Goal: Task Accomplishment & Management: Use online tool/utility

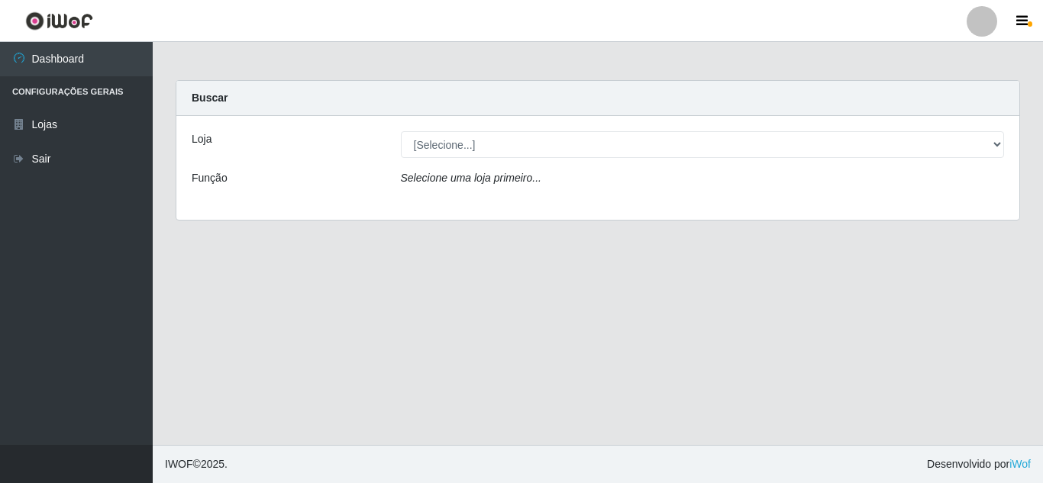
click at [457, 180] on icon "Selecione uma loja primeiro..." at bounding box center [471, 178] width 141 height 12
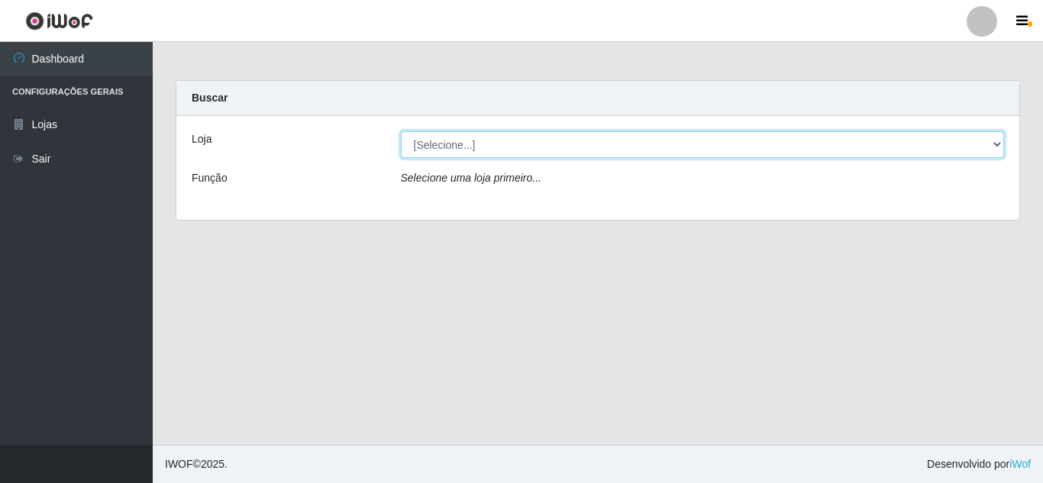
click at [445, 145] on select "[Selecione...] Queiroz Atacadão - [GEOGRAPHIC_DATA]" at bounding box center [703, 144] width 604 height 27
select select "225"
click at [401, 131] on select "[Selecione...] Queiroz Atacadão - [GEOGRAPHIC_DATA]" at bounding box center [703, 144] width 604 height 27
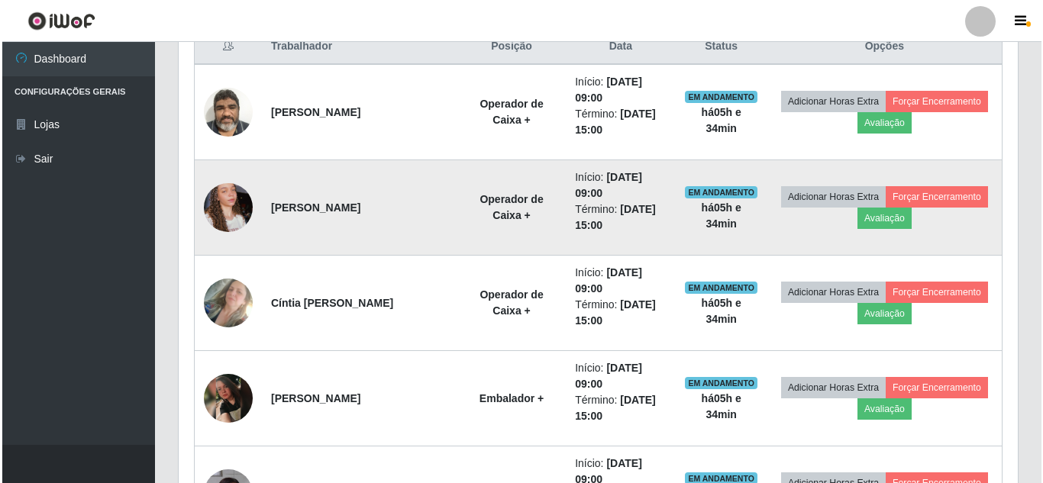
scroll to position [535, 0]
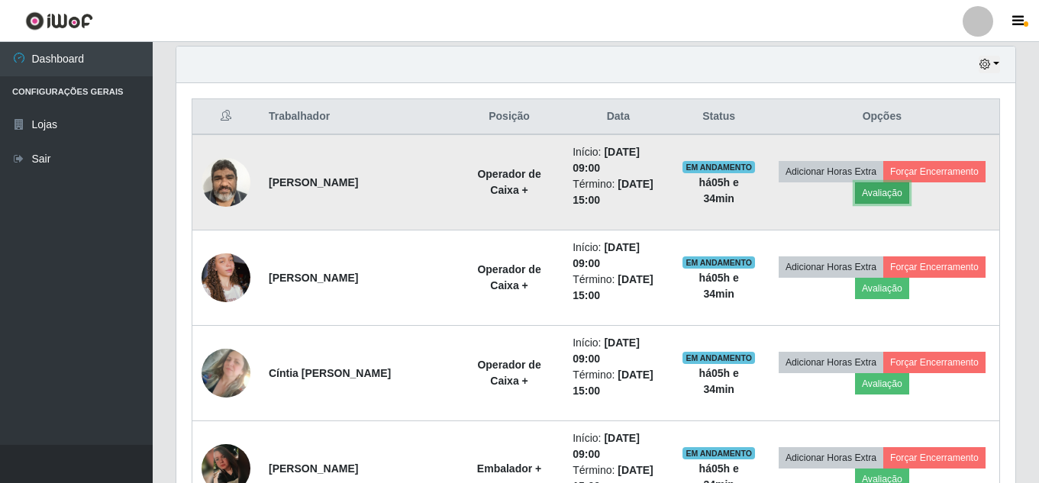
click at [910, 199] on button "Avaliação" at bounding box center [882, 193] width 54 height 21
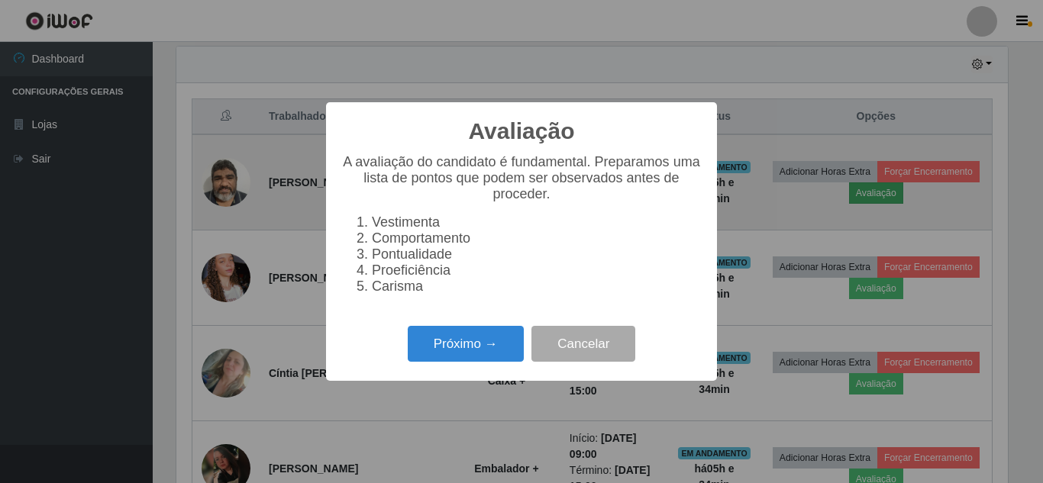
scroll to position [317, 832]
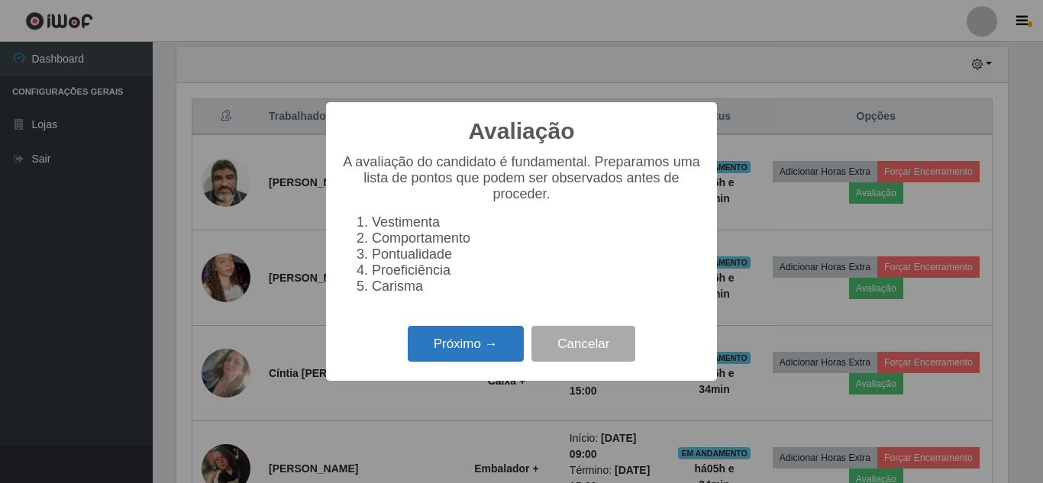
click at [464, 358] on button "Próximo →" at bounding box center [466, 344] width 116 height 36
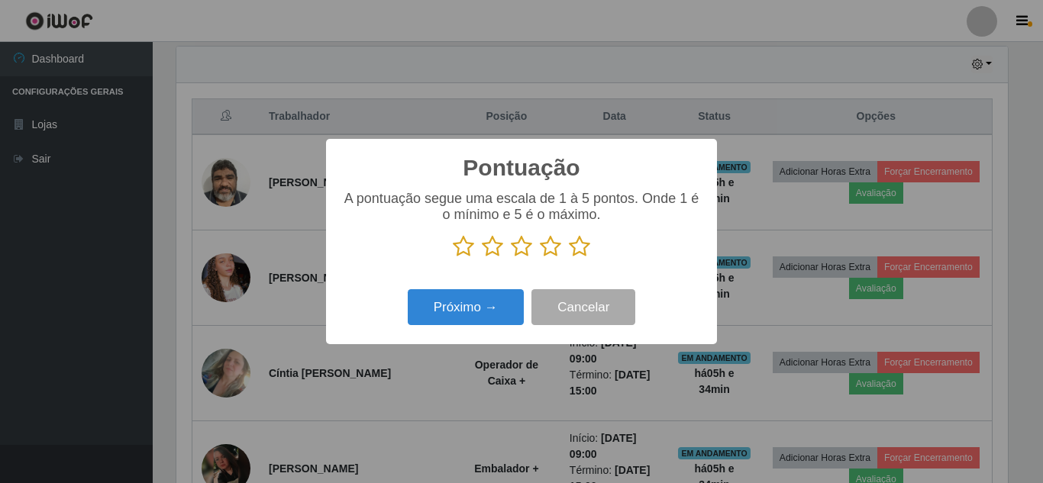
scroll to position [763451, 762936]
click at [585, 247] on icon at bounding box center [579, 246] width 21 height 23
click at [569, 258] on input "radio" at bounding box center [569, 258] width 0 height 0
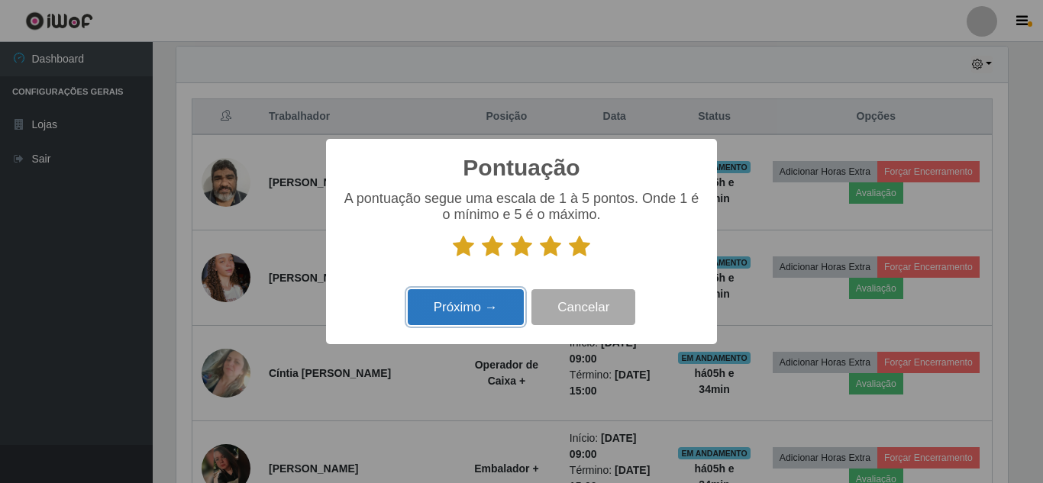
click at [463, 304] on button "Próximo →" at bounding box center [466, 307] width 116 height 36
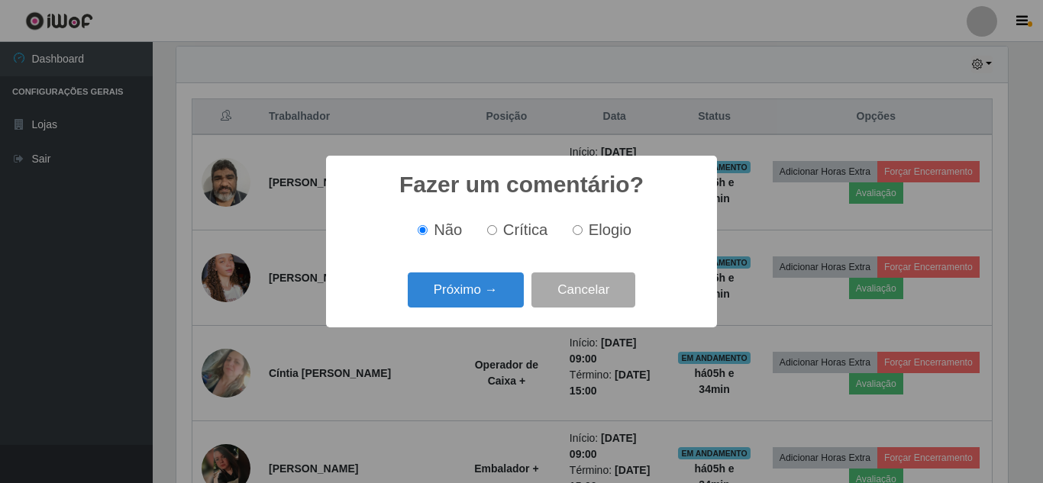
click at [463, 304] on button "Próximo →" at bounding box center [466, 291] width 116 height 36
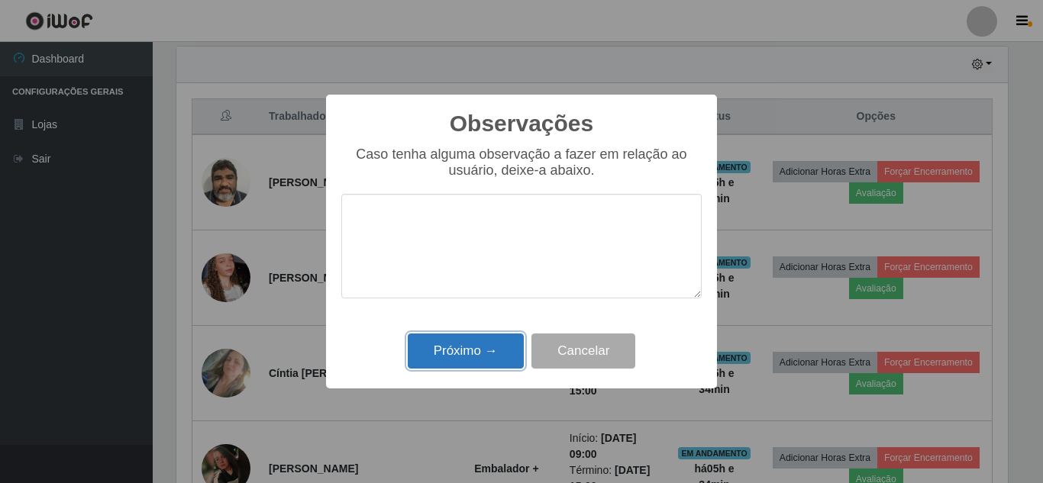
click at [449, 354] on button "Próximo →" at bounding box center [466, 352] width 116 height 36
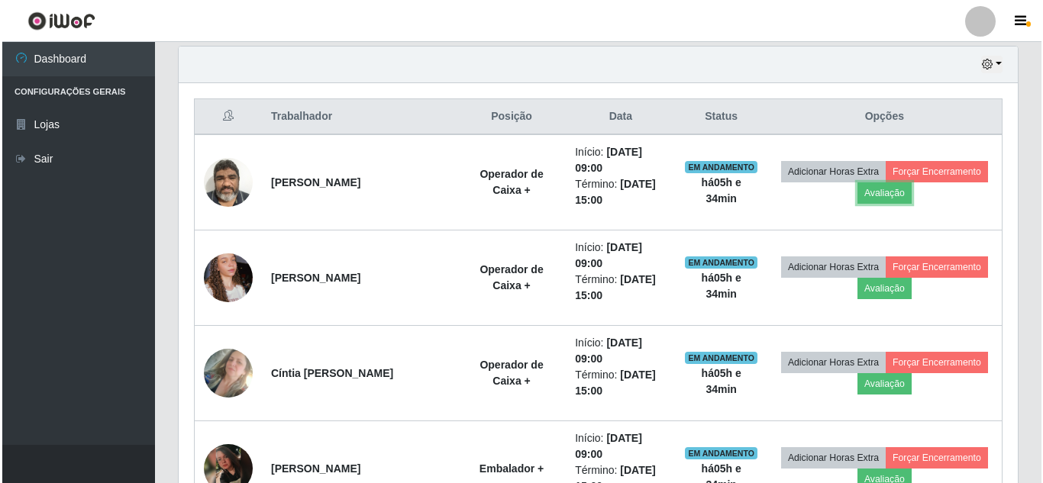
scroll to position [317, 839]
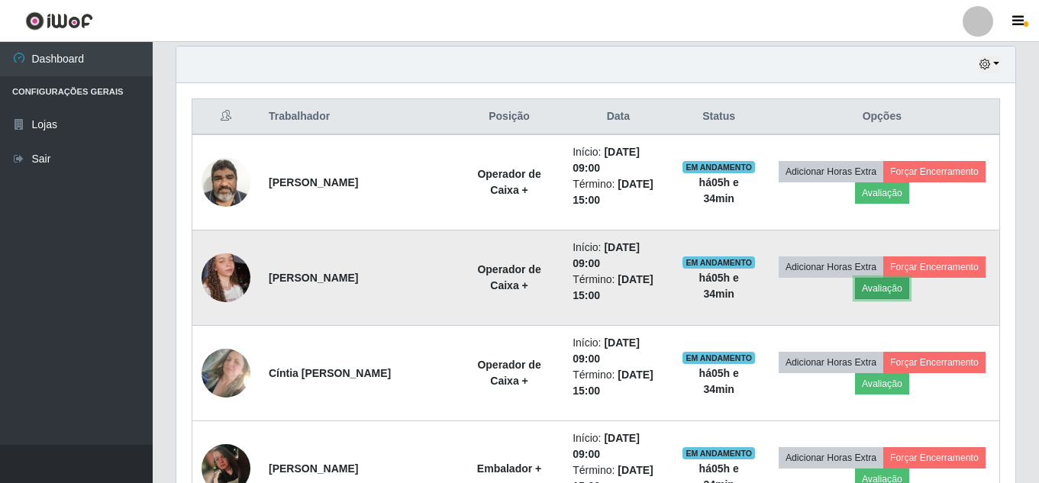
click at [910, 293] on button "Avaliação" at bounding box center [882, 288] width 54 height 21
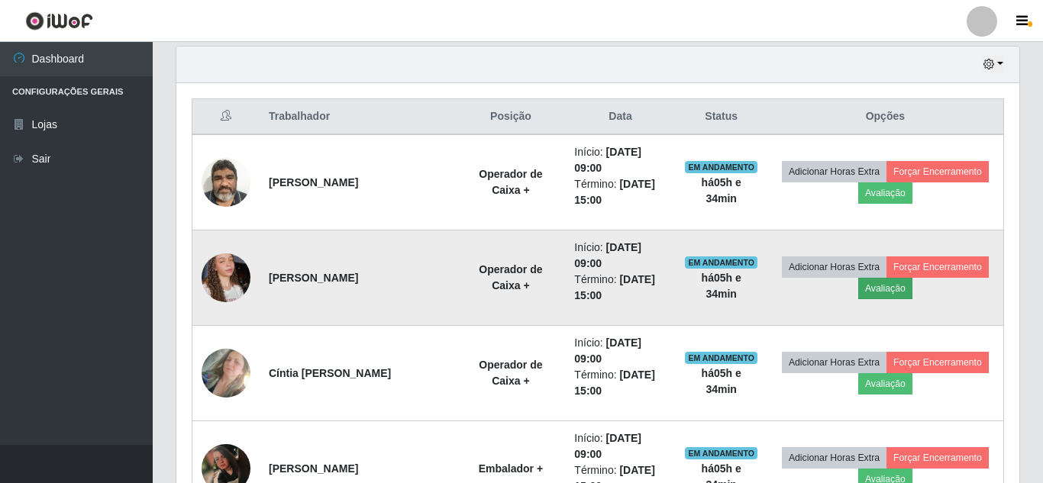
scroll to position [317, 832]
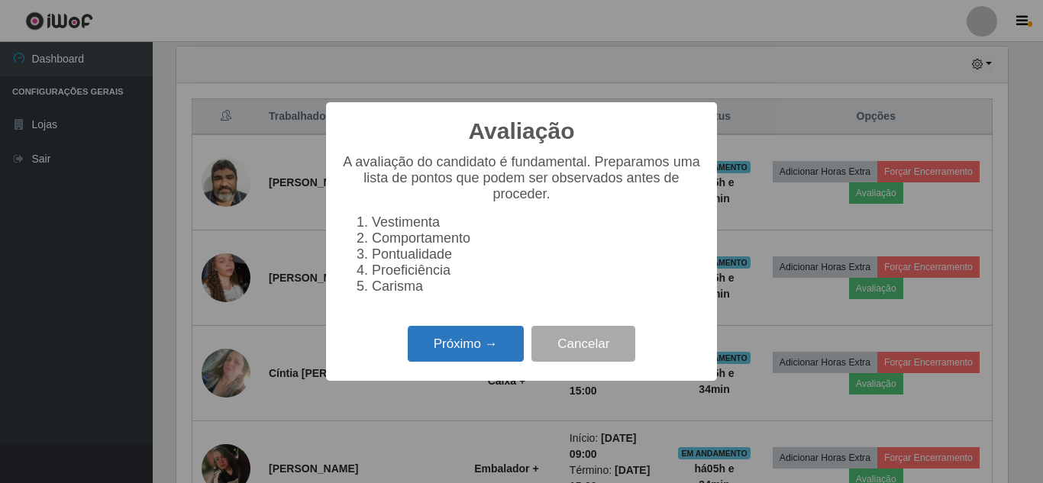
click at [461, 357] on button "Próximo →" at bounding box center [466, 344] width 116 height 36
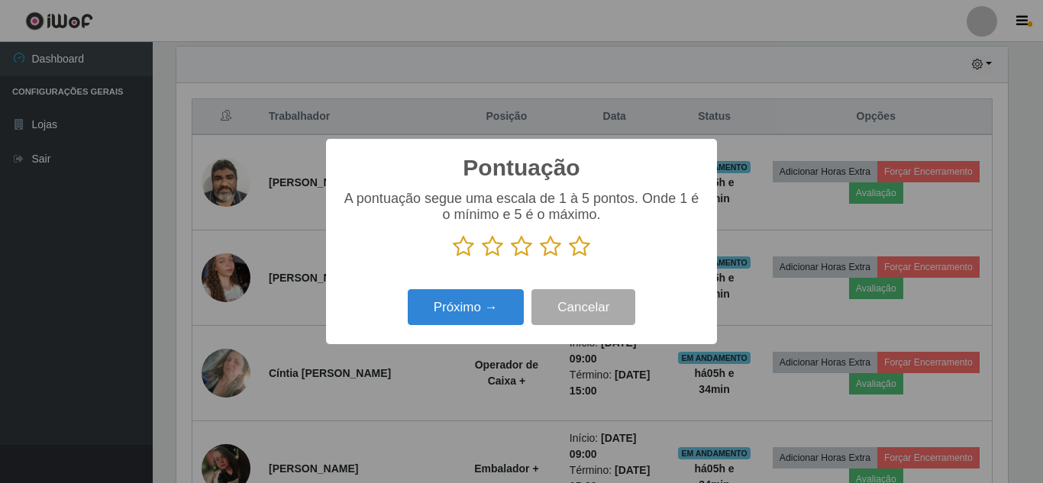
scroll to position [763451, 762936]
click at [462, 299] on button "Próximo →" at bounding box center [466, 307] width 116 height 36
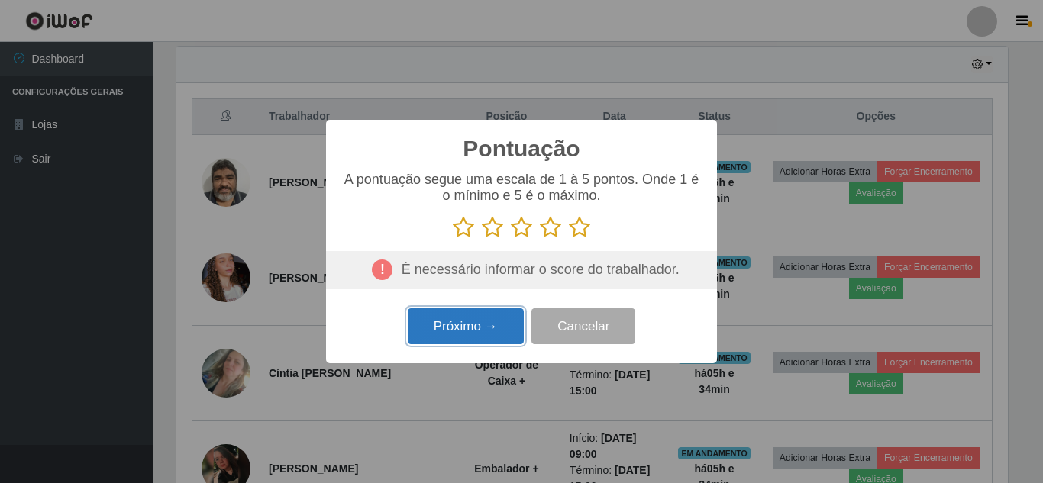
click at [472, 341] on button "Próximo →" at bounding box center [466, 327] width 116 height 36
click at [584, 228] on icon at bounding box center [579, 227] width 21 height 23
click at [569, 239] on input "radio" at bounding box center [569, 239] width 0 height 0
click at [480, 322] on button "Próximo →" at bounding box center [466, 327] width 116 height 36
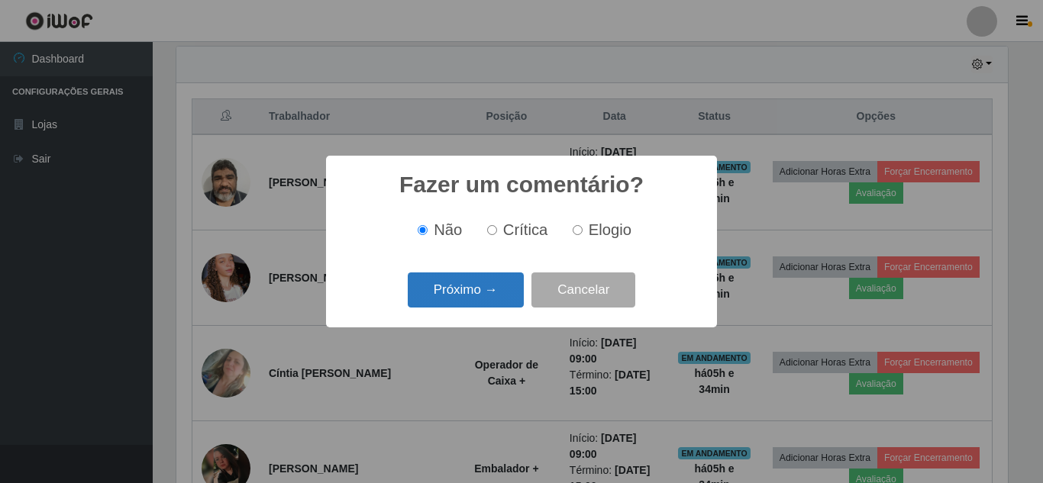
click at [473, 289] on button "Próximo →" at bounding box center [466, 291] width 116 height 36
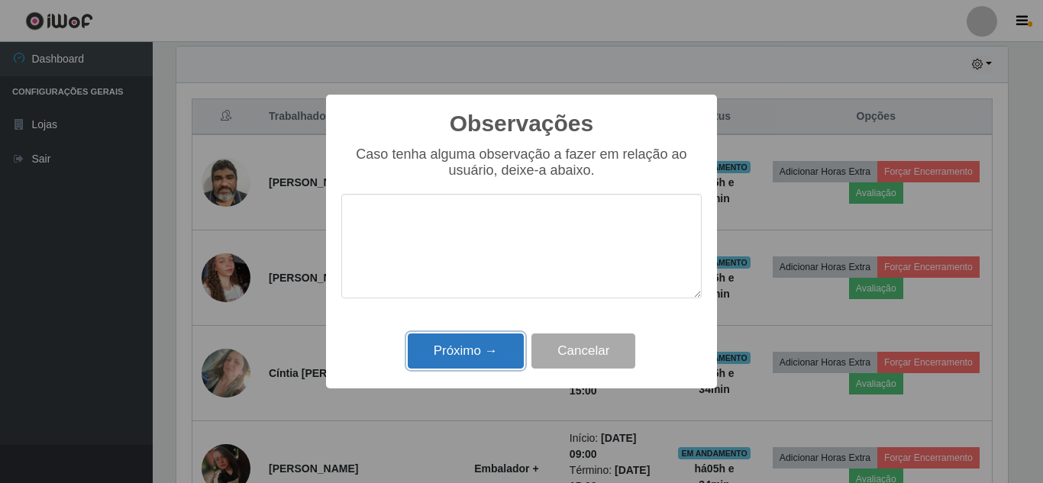
click at [447, 360] on button "Próximo →" at bounding box center [466, 352] width 116 height 36
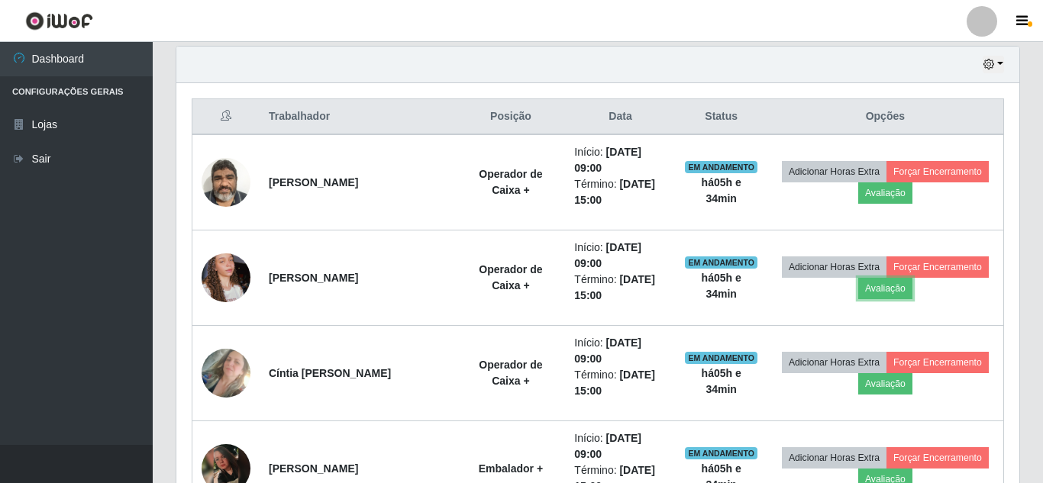
scroll to position [317, 839]
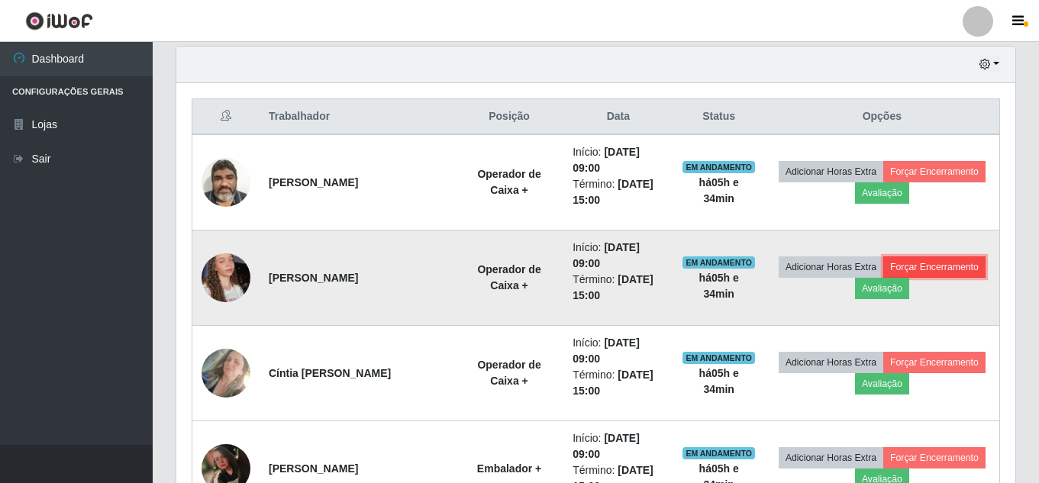
click at [884, 278] on button "Forçar Encerramento" at bounding box center [935, 267] width 102 height 21
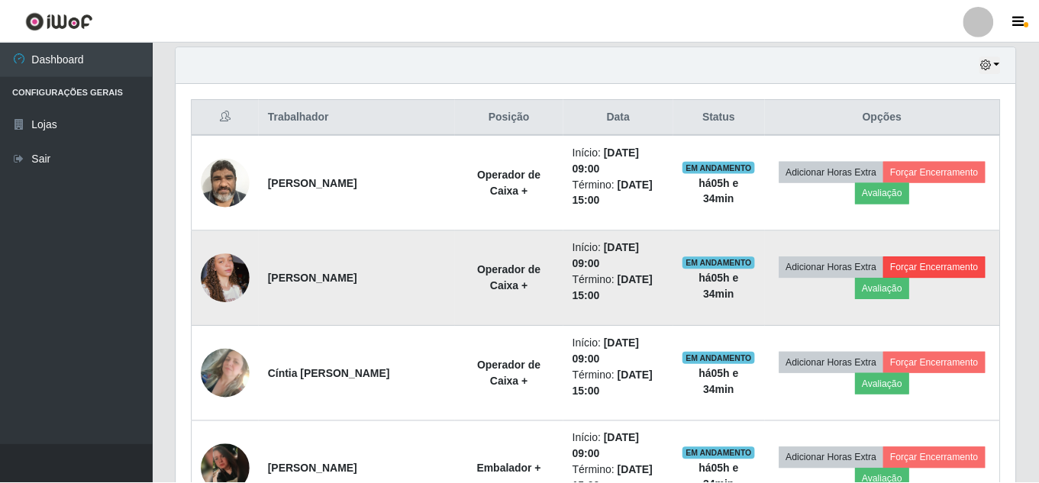
scroll to position [317, 832]
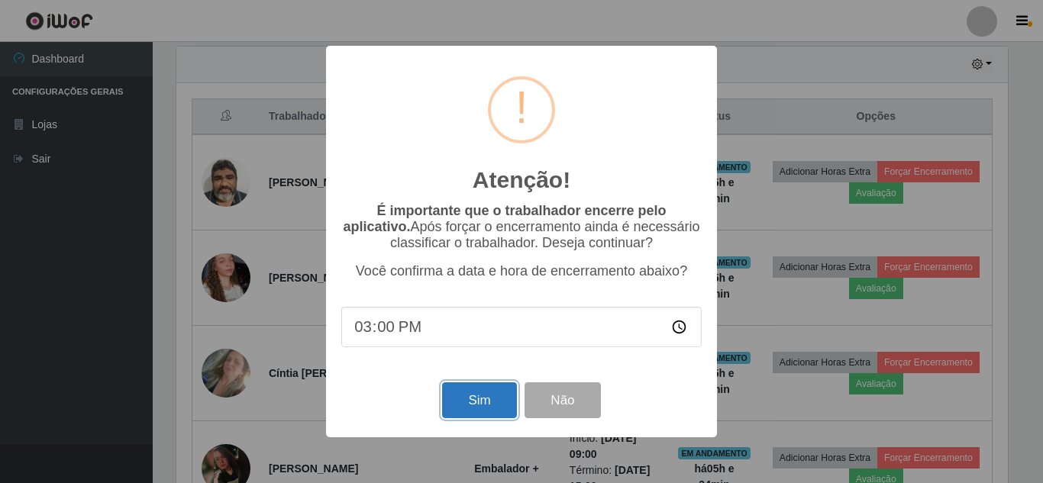
click at [479, 407] on button "Sim" at bounding box center [479, 401] width 74 height 36
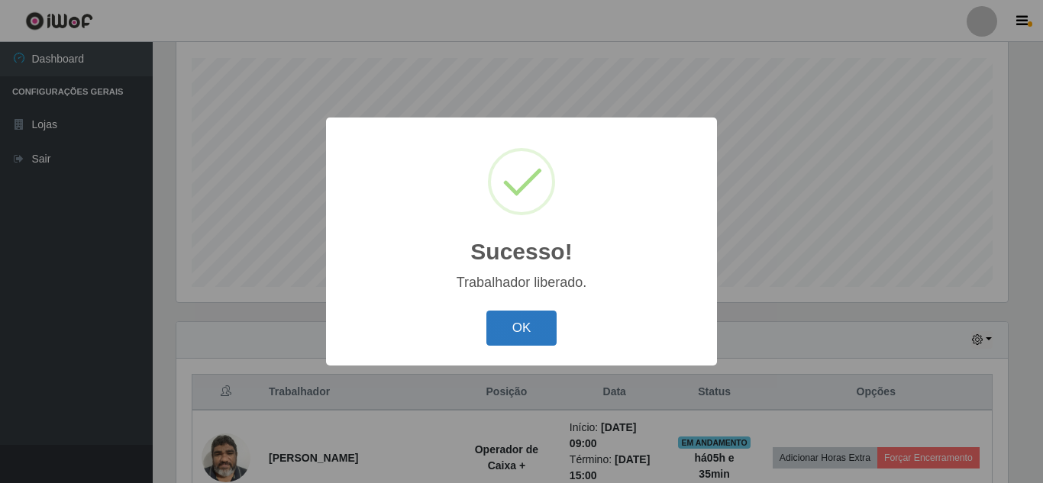
click at [529, 337] on button "OK" at bounding box center [522, 329] width 71 height 36
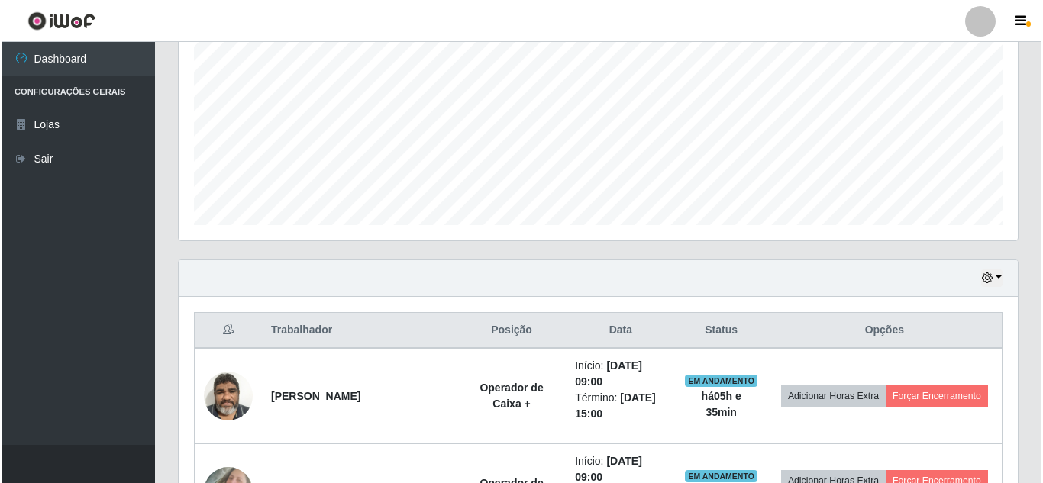
scroll to position [488, 0]
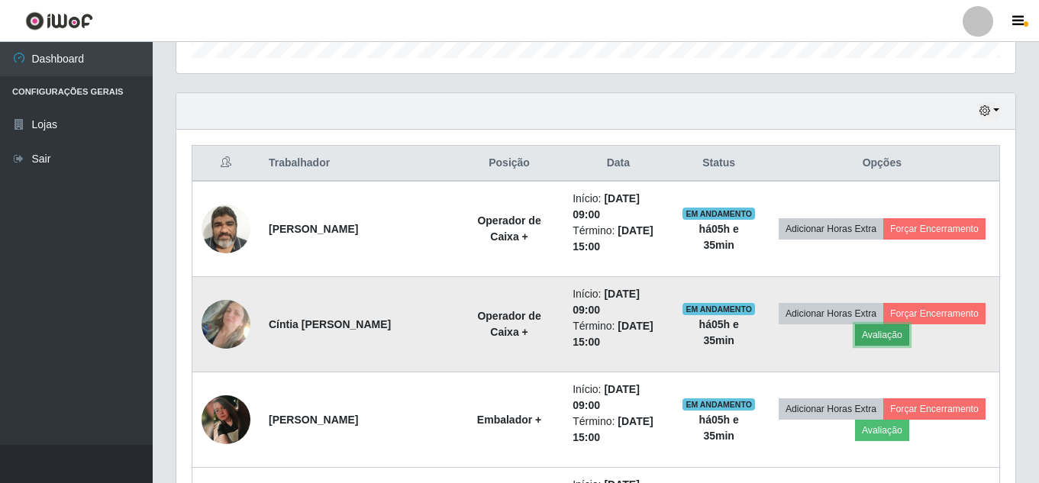
click at [910, 337] on button "Avaliação" at bounding box center [882, 335] width 54 height 21
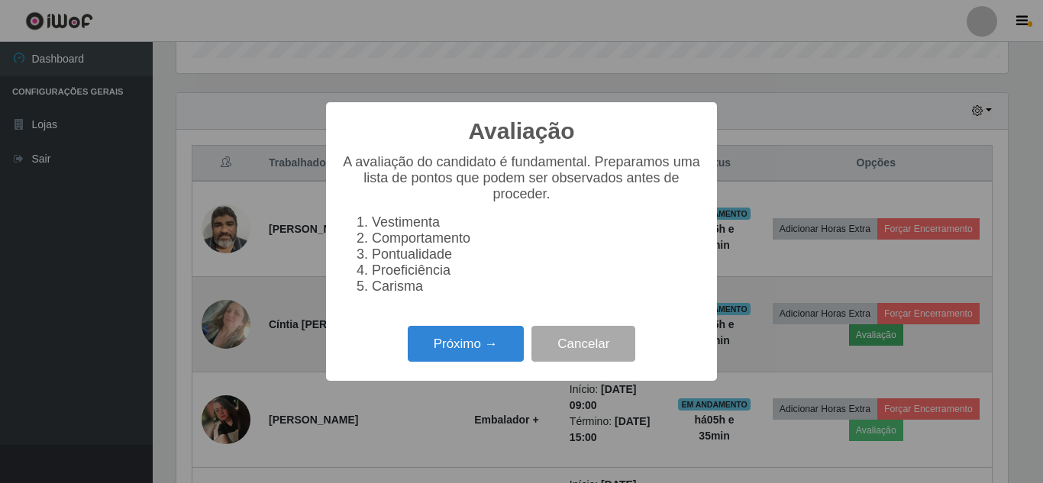
scroll to position [317, 832]
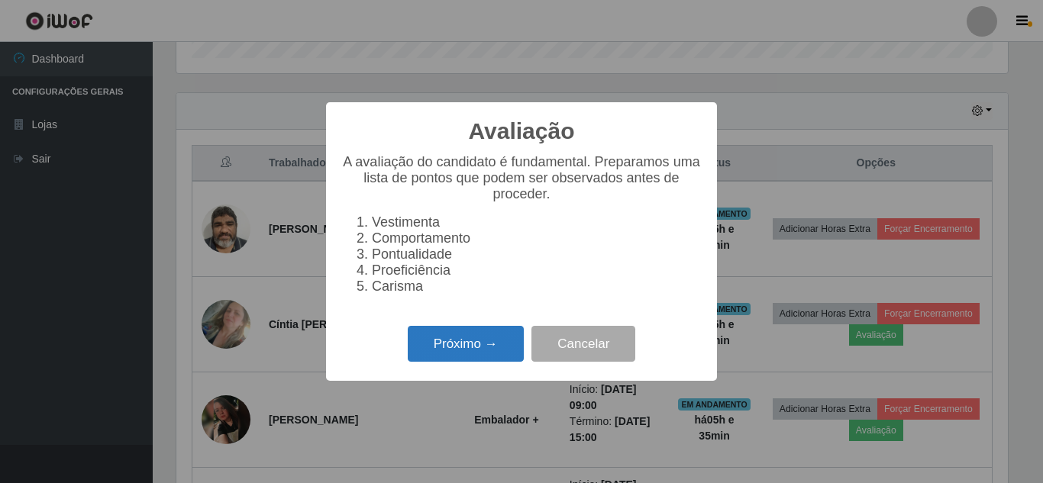
click at [483, 354] on button "Próximo →" at bounding box center [466, 344] width 116 height 36
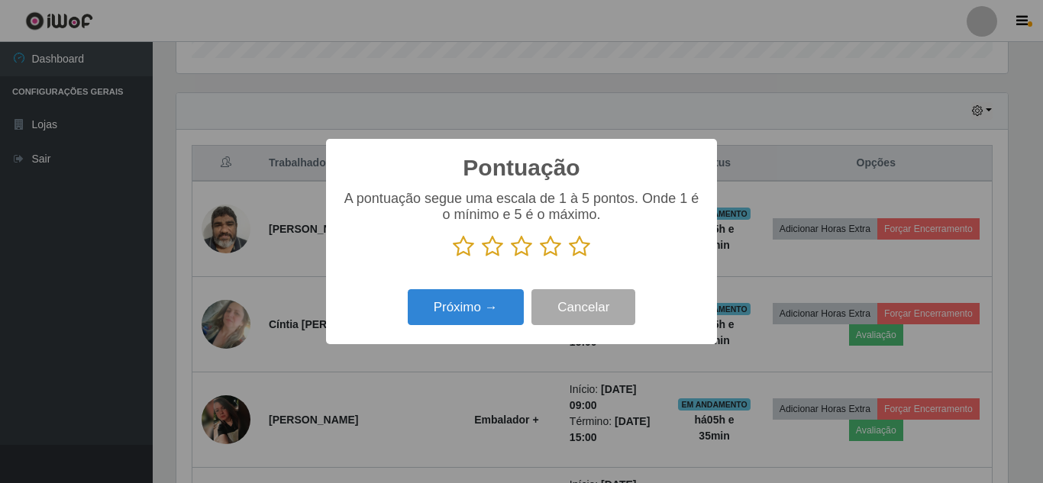
drag, startPoint x: 581, startPoint y: 256, endPoint x: 526, endPoint y: 276, distance: 58.5
click at [580, 255] on icon at bounding box center [579, 246] width 21 height 23
click at [569, 258] on input "radio" at bounding box center [569, 258] width 0 height 0
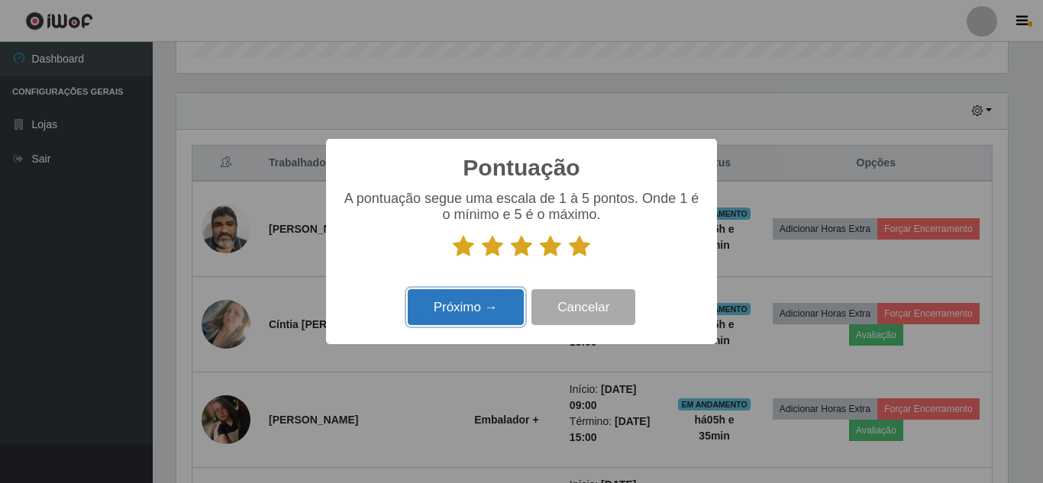
click at [483, 309] on button "Próximo →" at bounding box center [466, 307] width 116 height 36
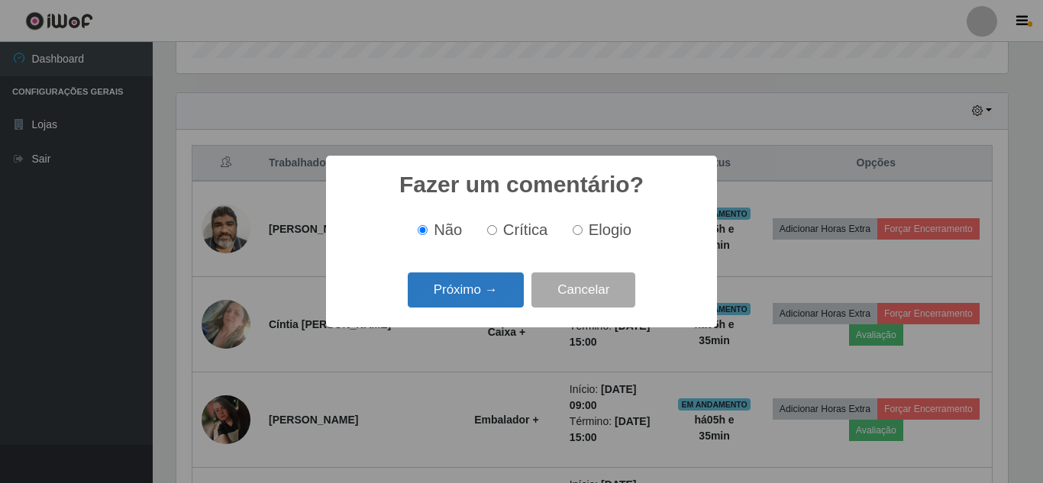
click at [486, 298] on button "Próximo →" at bounding box center [466, 291] width 116 height 36
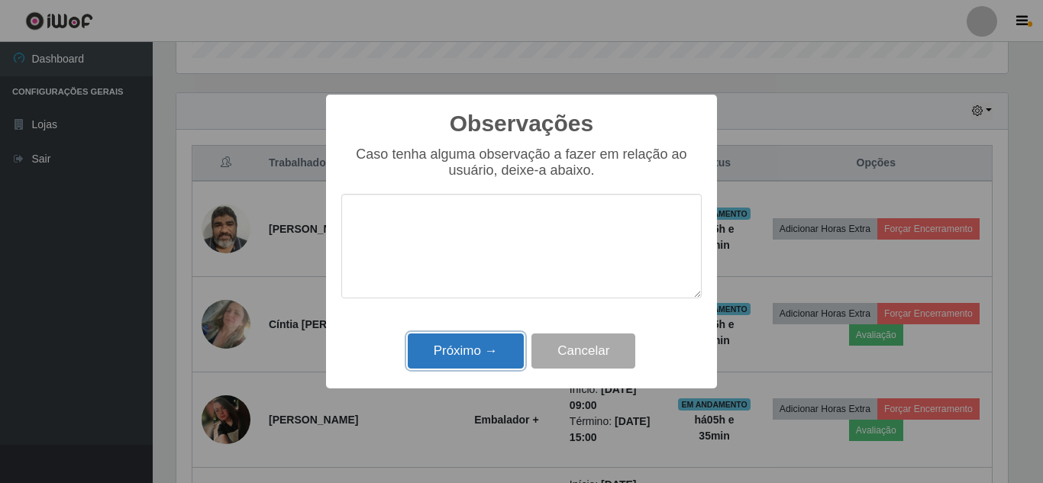
click at [463, 354] on button "Próximo →" at bounding box center [466, 352] width 116 height 36
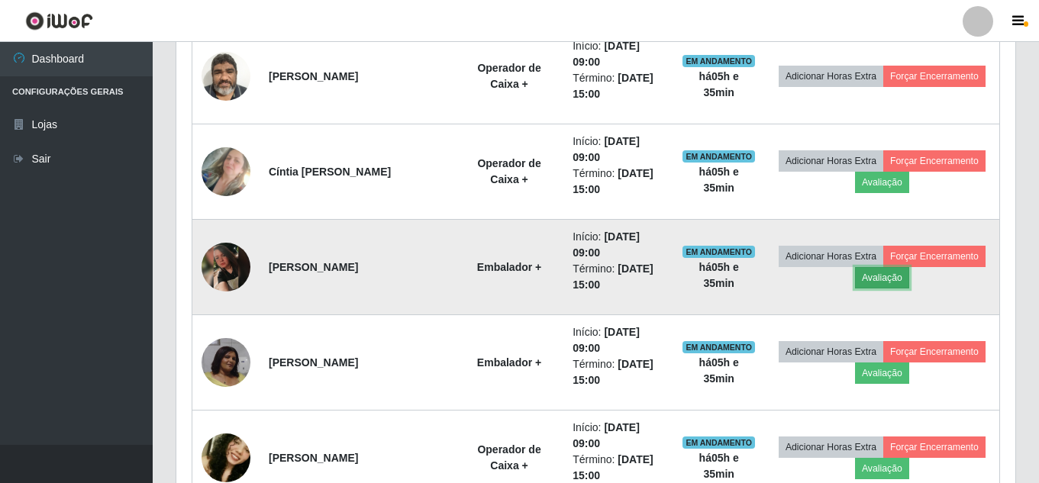
click at [910, 276] on button "Avaliação" at bounding box center [882, 277] width 54 height 21
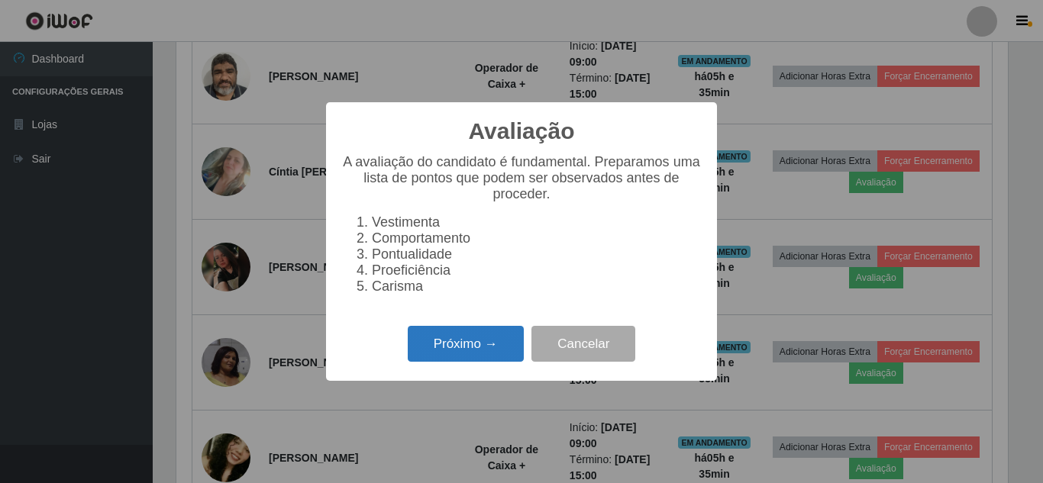
click at [480, 358] on button "Próximo →" at bounding box center [466, 344] width 116 height 36
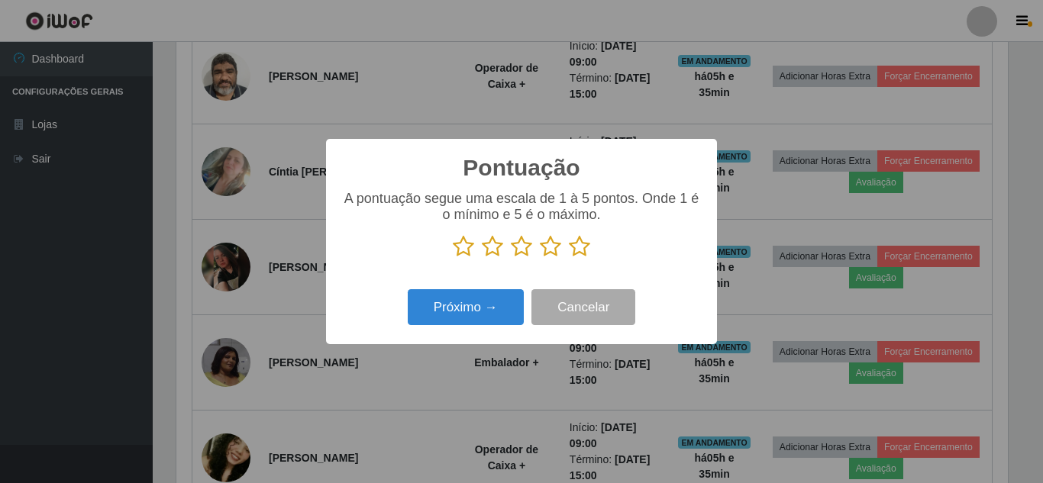
click at [587, 249] on icon at bounding box center [579, 246] width 21 height 23
click at [569, 258] on input "radio" at bounding box center [569, 258] width 0 height 0
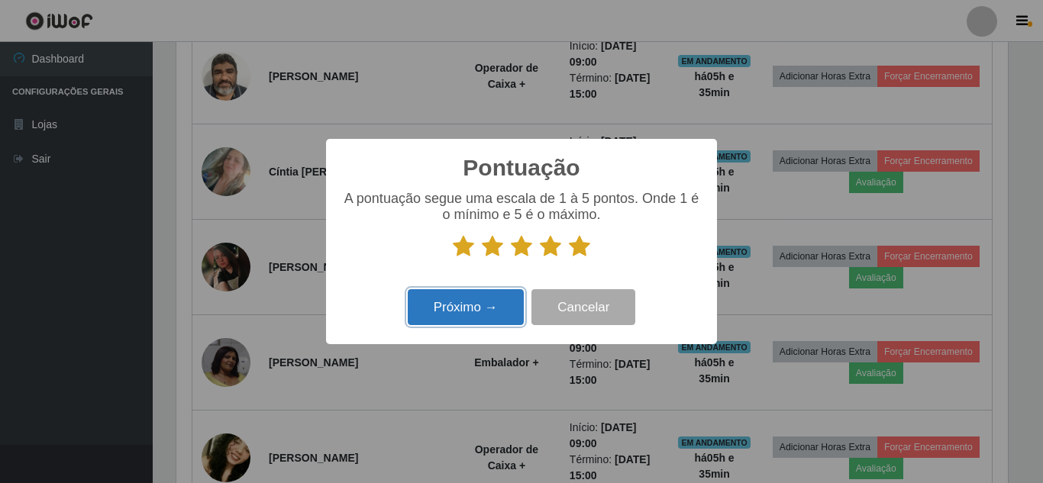
click at [484, 312] on button "Próximo →" at bounding box center [466, 307] width 116 height 36
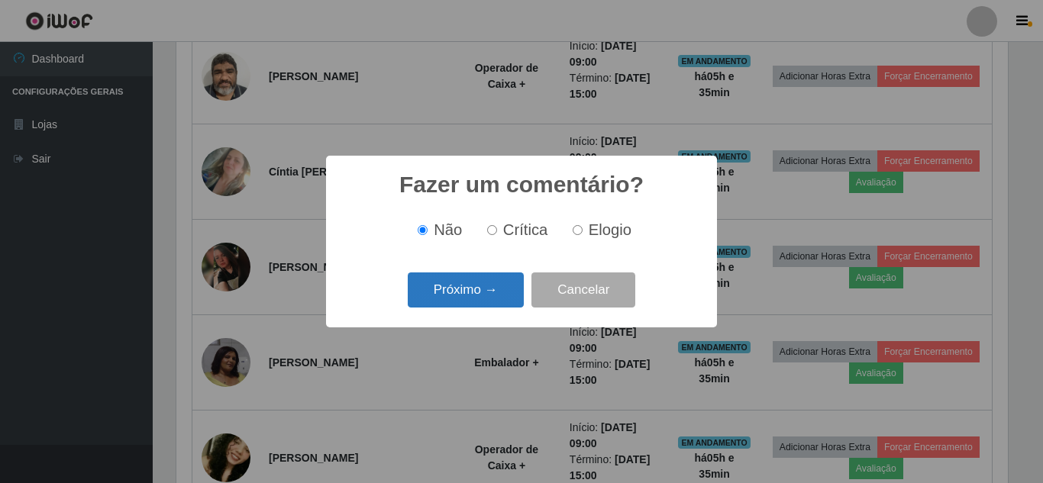
click at [503, 293] on button "Próximo →" at bounding box center [466, 291] width 116 height 36
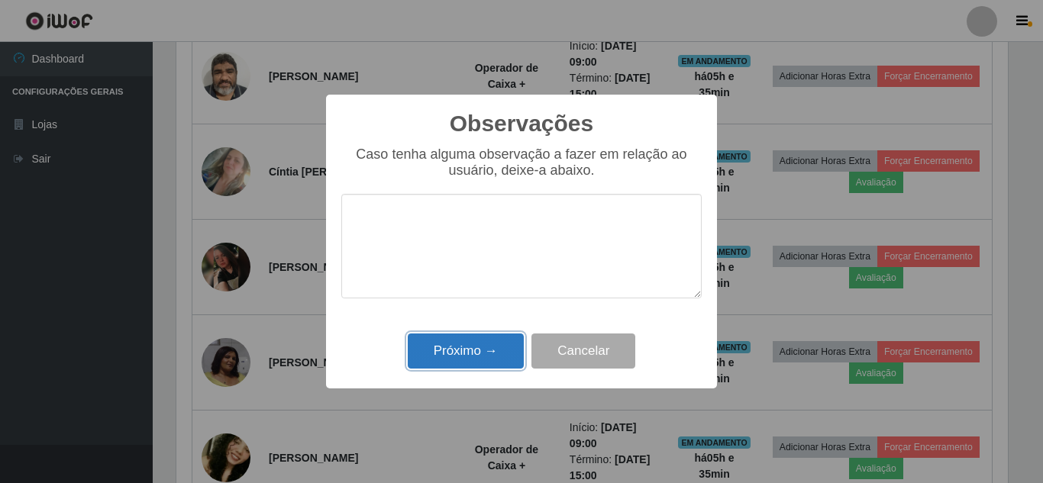
click at [457, 358] on button "Próximo →" at bounding box center [466, 352] width 116 height 36
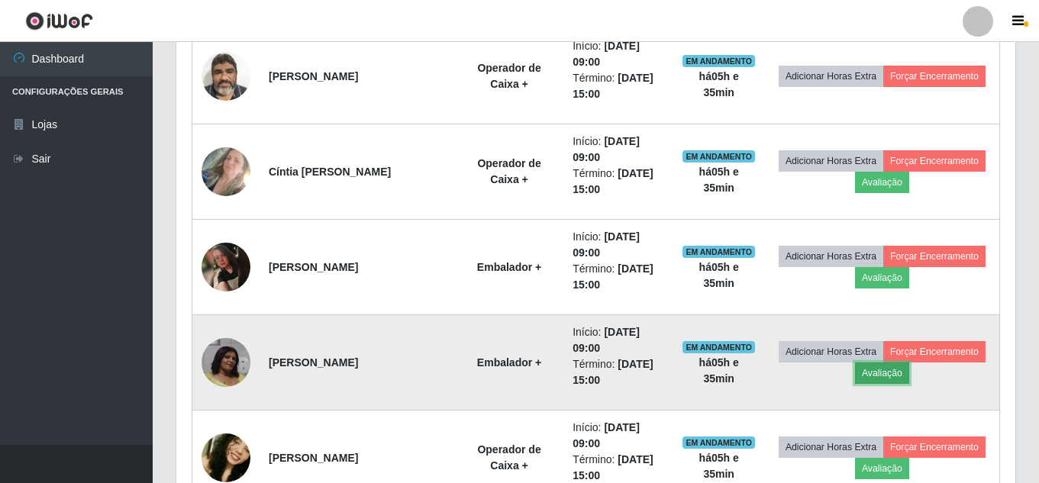
click at [910, 375] on button "Avaliação" at bounding box center [882, 373] width 54 height 21
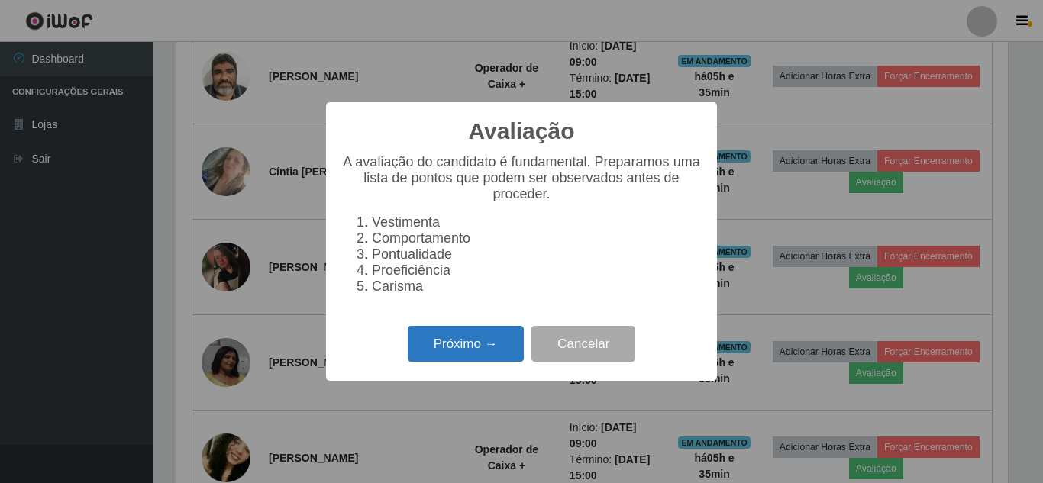
click at [483, 352] on button "Próximo →" at bounding box center [466, 344] width 116 height 36
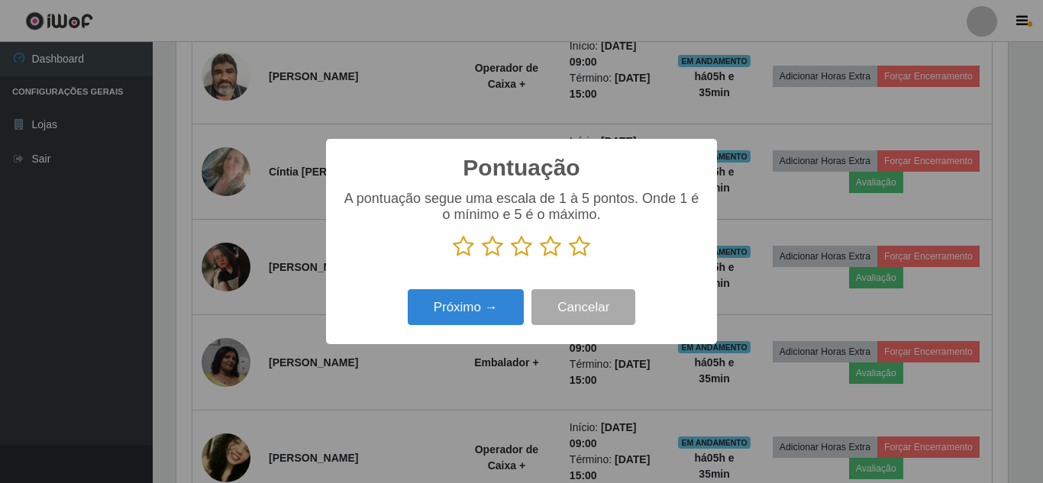
click at [587, 253] on icon at bounding box center [579, 246] width 21 height 23
click at [569, 258] on input "radio" at bounding box center [569, 258] width 0 height 0
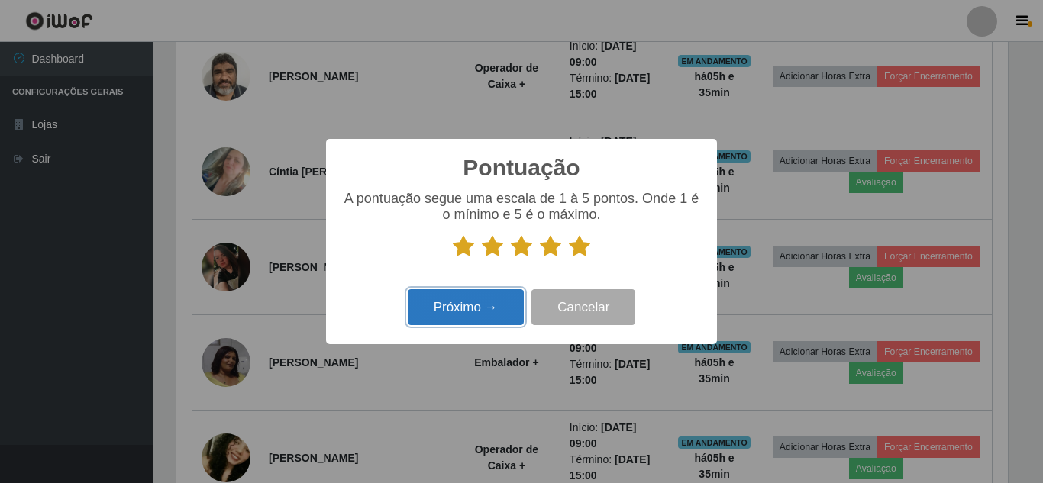
click at [470, 315] on button "Próximo →" at bounding box center [466, 307] width 116 height 36
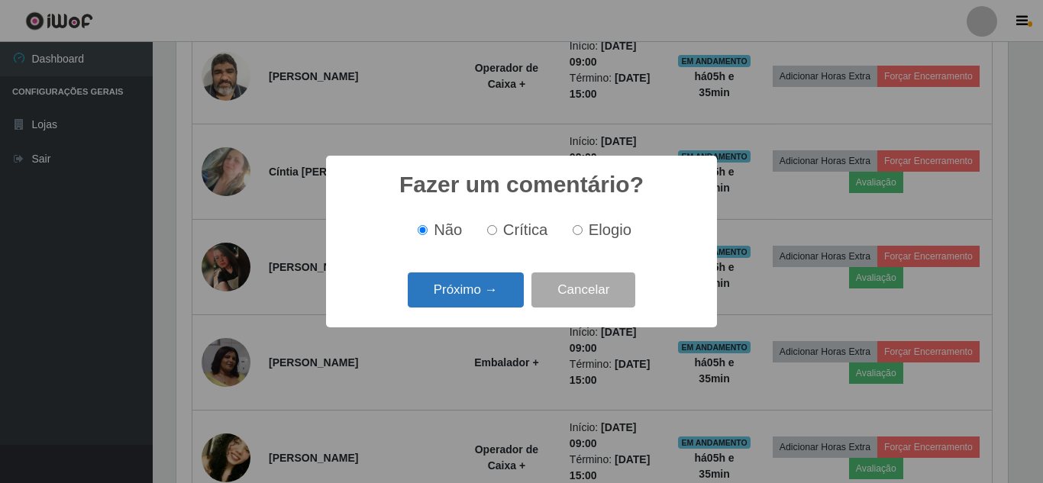
click at [483, 294] on button "Próximo →" at bounding box center [466, 291] width 116 height 36
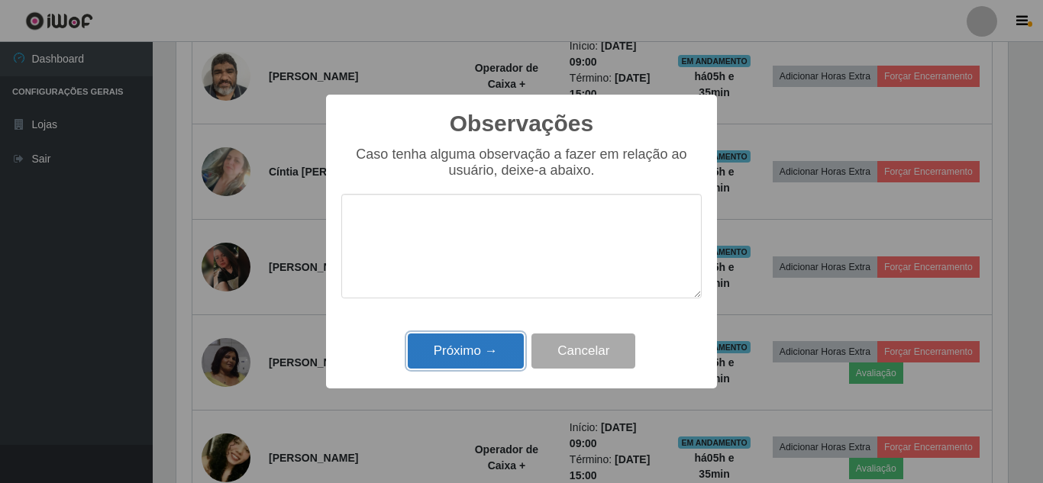
click at [469, 366] on button "Próximo →" at bounding box center [466, 352] width 116 height 36
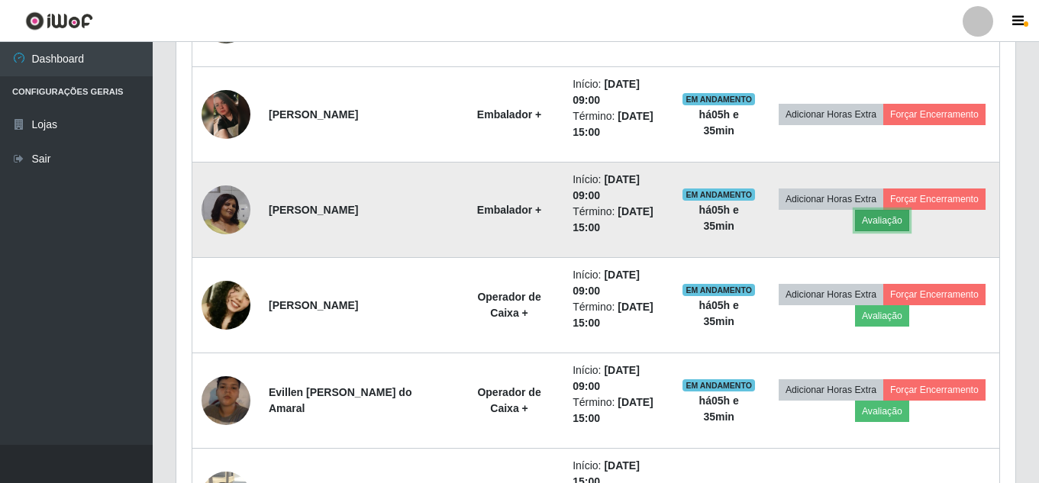
click at [910, 225] on button "Avaliação" at bounding box center [882, 220] width 54 height 21
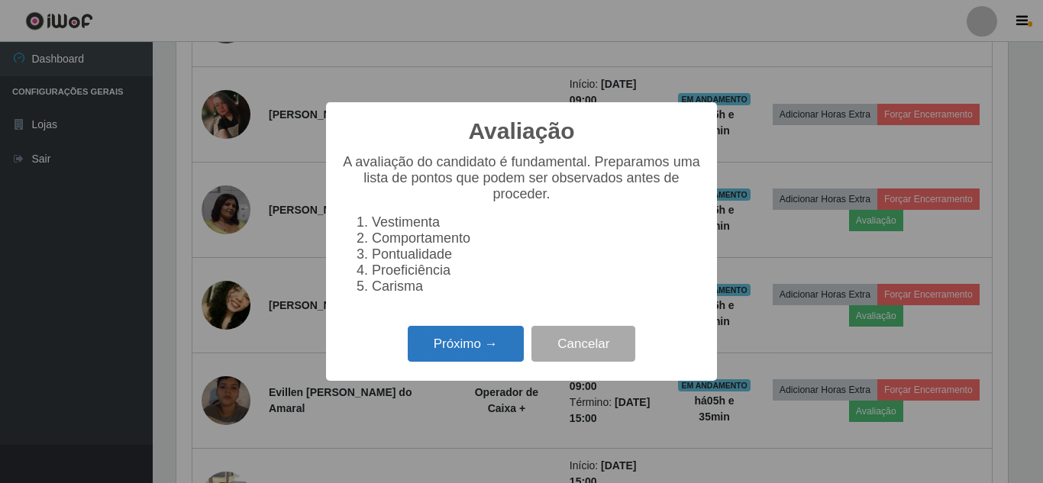
click at [459, 350] on button "Próximo →" at bounding box center [466, 344] width 116 height 36
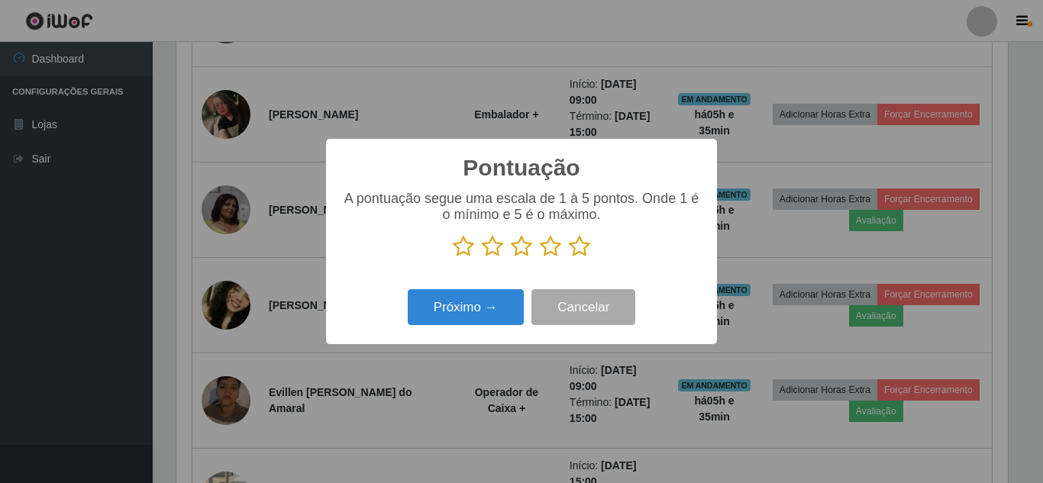
click at [587, 247] on icon at bounding box center [579, 246] width 21 height 23
click at [569, 258] on input "radio" at bounding box center [569, 258] width 0 height 0
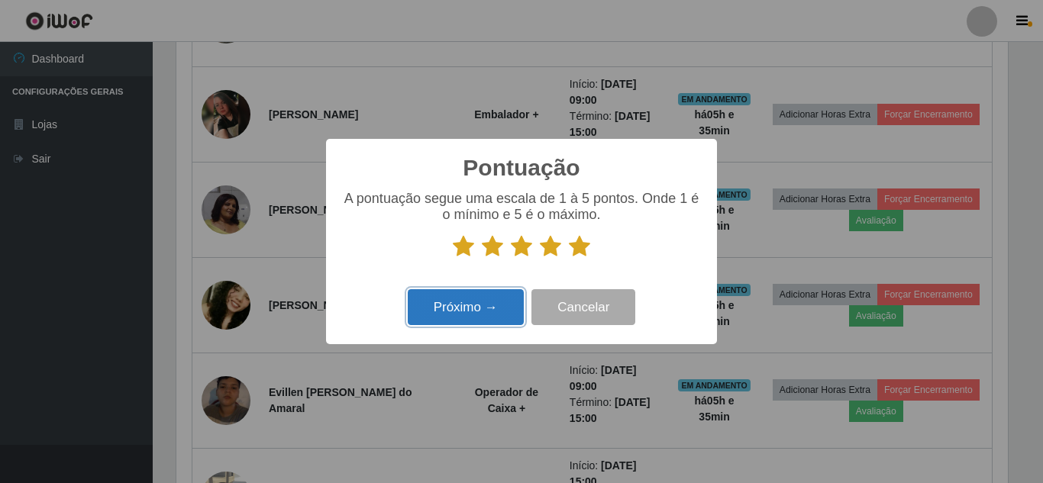
click at [472, 317] on button "Próximo →" at bounding box center [466, 307] width 116 height 36
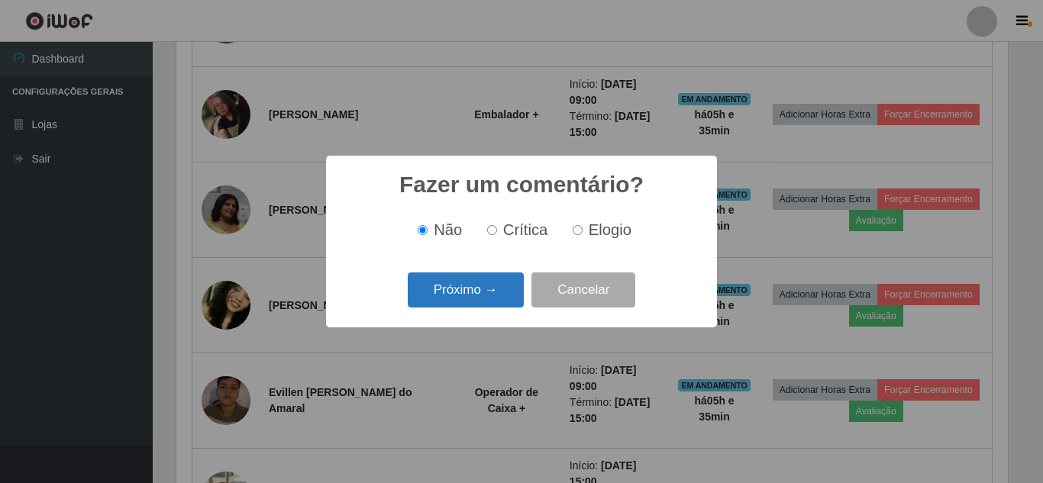
click at [487, 295] on button "Próximo →" at bounding box center [466, 291] width 116 height 36
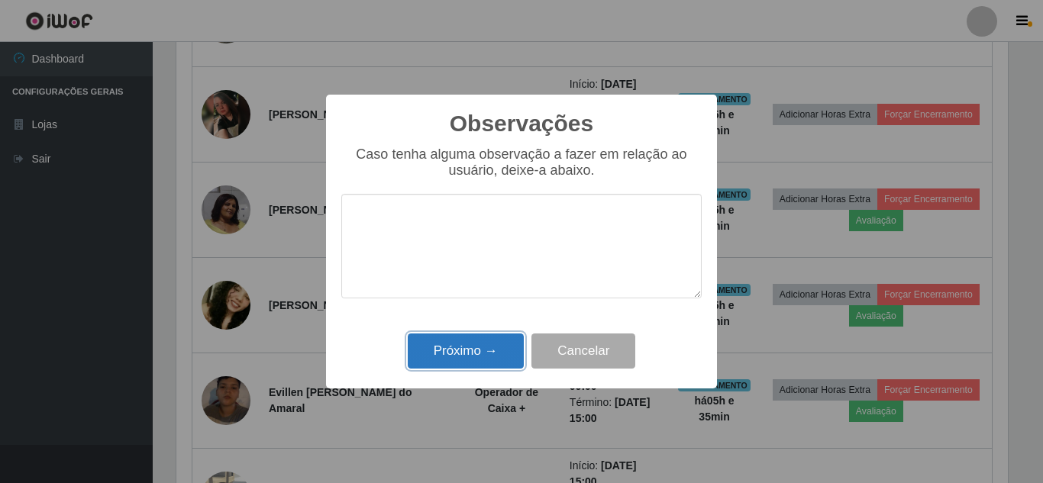
click at [482, 348] on button "Próximo →" at bounding box center [466, 352] width 116 height 36
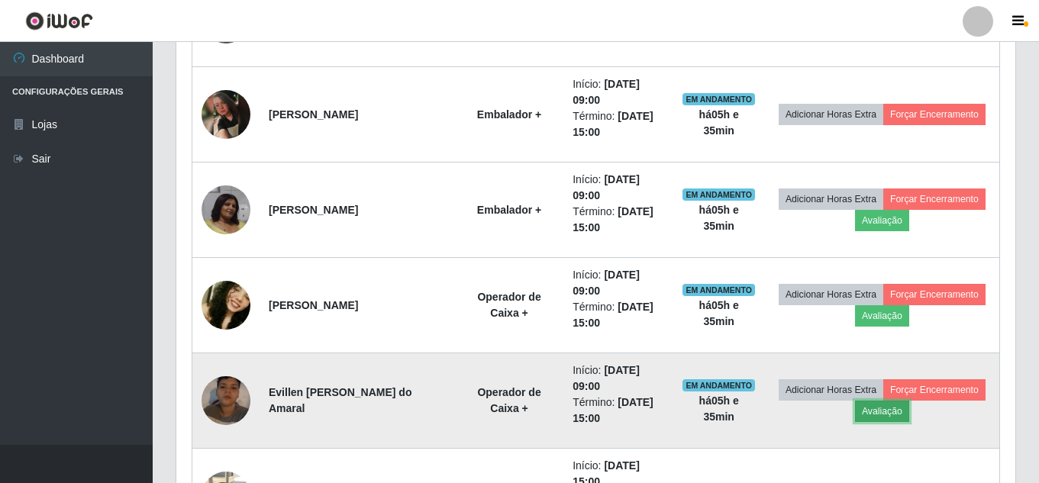
click at [910, 413] on button "Avaliação" at bounding box center [882, 411] width 54 height 21
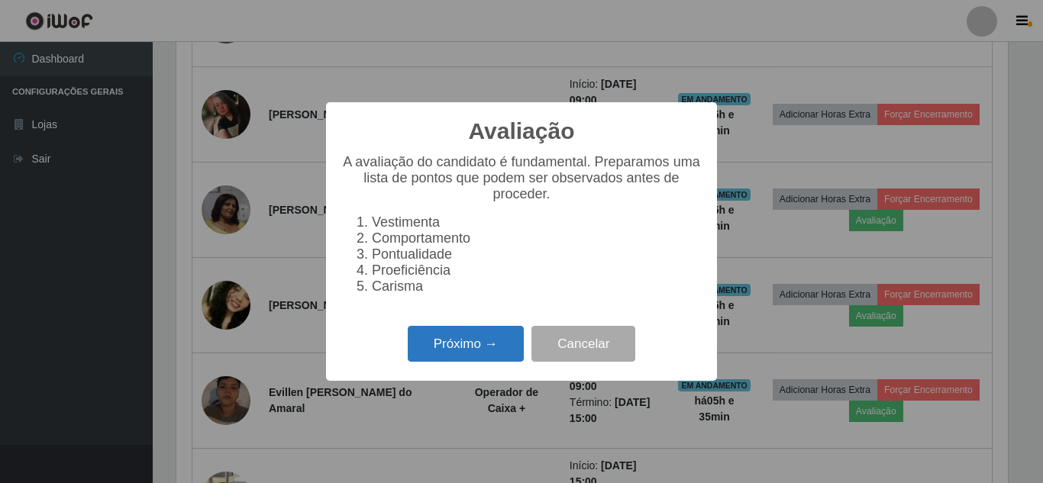
click at [463, 347] on button "Próximo →" at bounding box center [466, 344] width 116 height 36
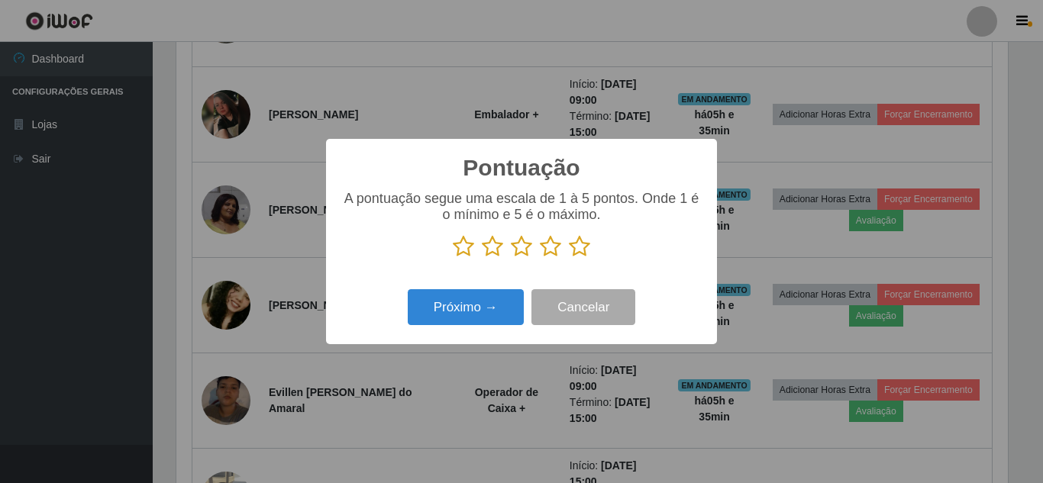
click at [580, 254] on icon at bounding box center [579, 246] width 21 height 23
click at [569, 258] on input "radio" at bounding box center [569, 258] width 0 height 0
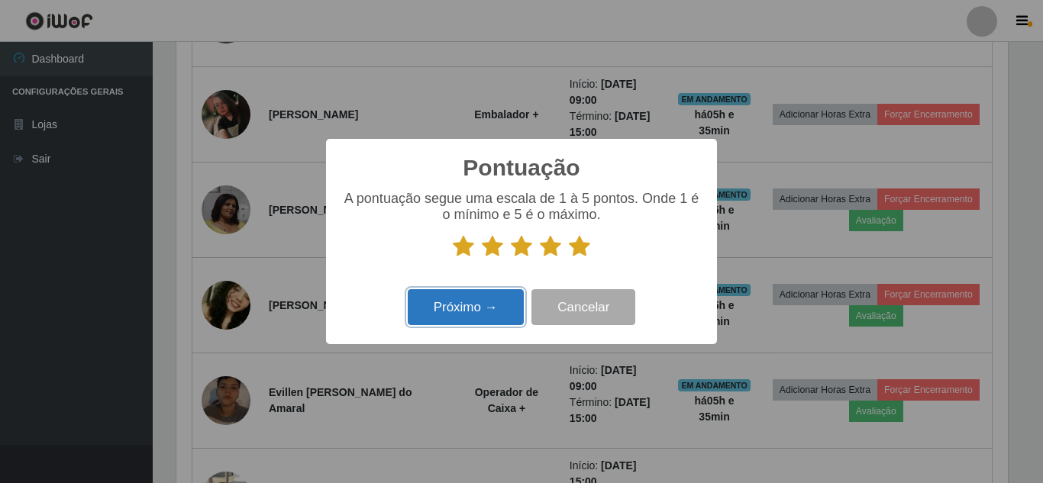
click at [488, 312] on button "Próximo →" at bounding box center [466, 307] width 116 height 36
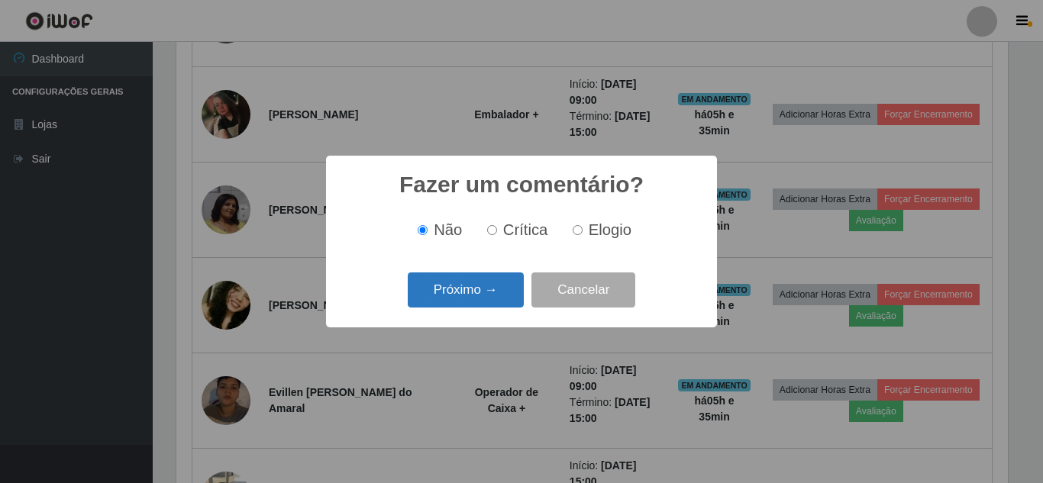
click at [512, 286] on button "Próximo →" at bounding box center [466, 291] width 116 height 36
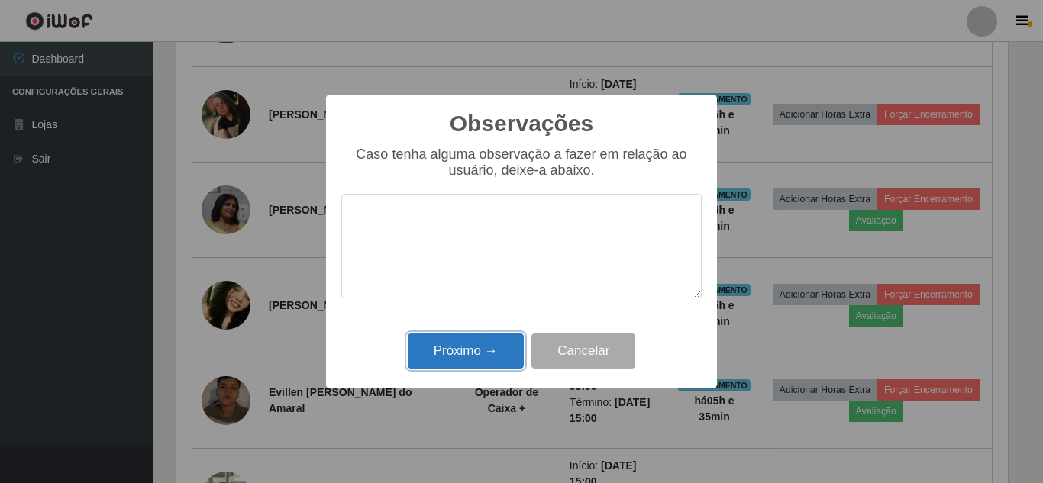
click at [483, 355] on button "Próximo →" at bounding box center [466, 352] width 116 height 36
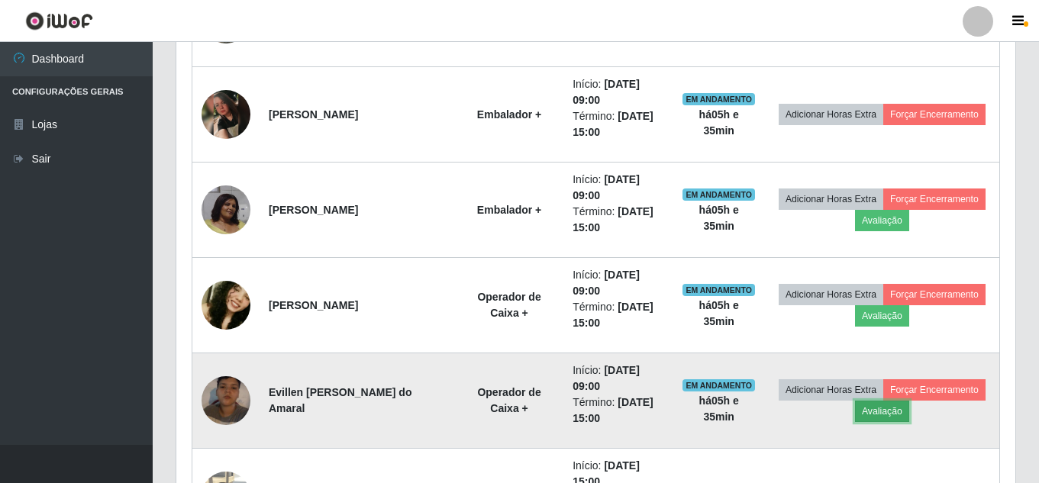
click at [910, 414] on button "Avaliação" at bounding box center [882, 411] width 54 height 21
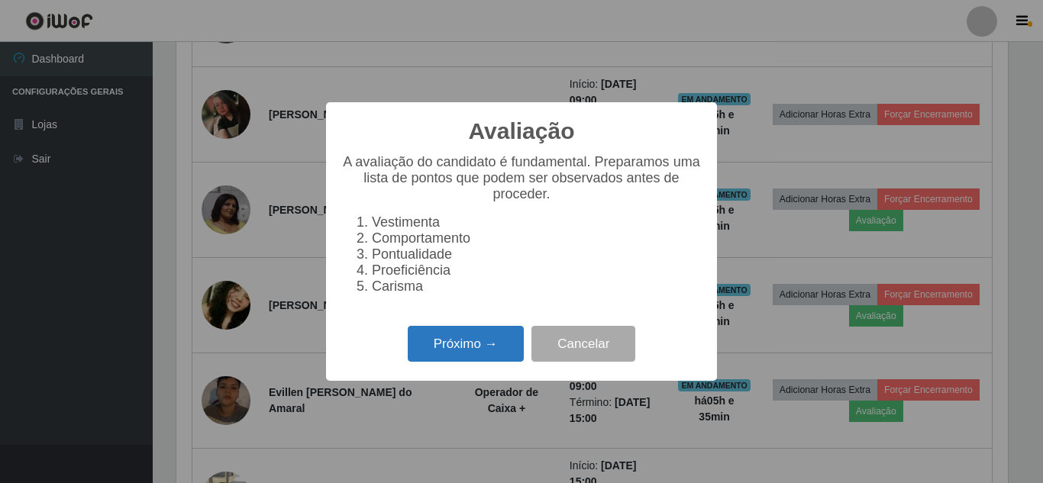
click at [483, 351] on button "Próximo →" at bounding box center [466, 344] width 116 height 36
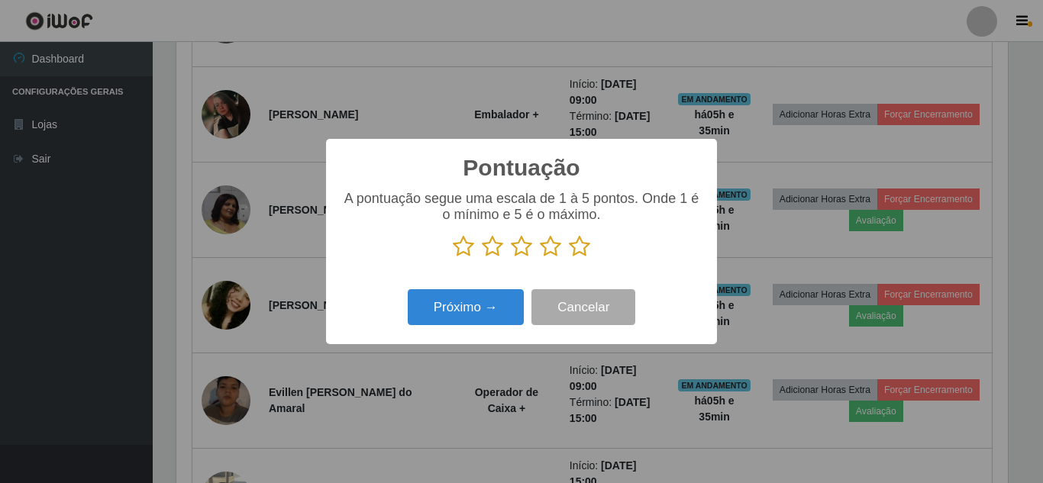
click at [585, 244] on icon at bounding box center [579, 246] width 21 height 23
click at [569, 258] on input "radio" at bounding box center [569, 258] width 0 height 0
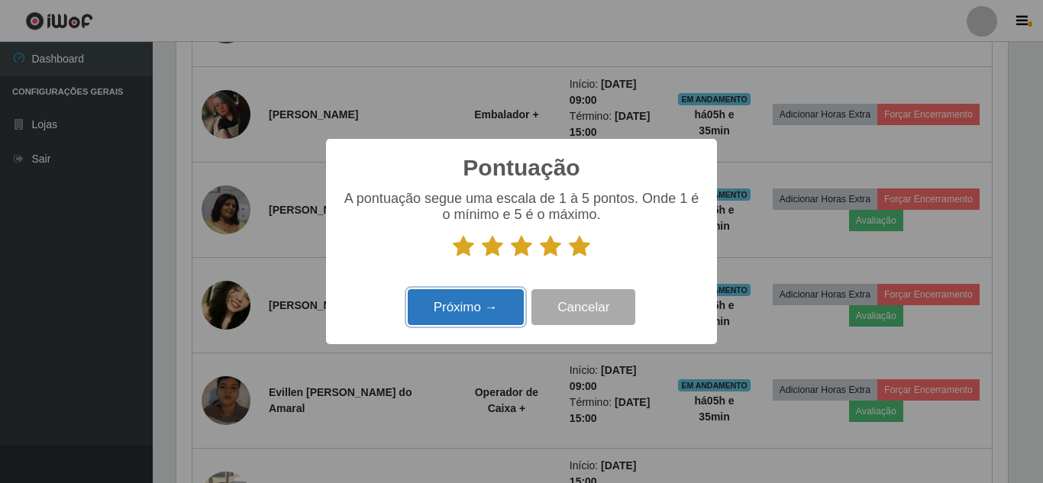
click at [474, 310] on button "Próximo →" at bounding box center [466, 307] width 116 height 36
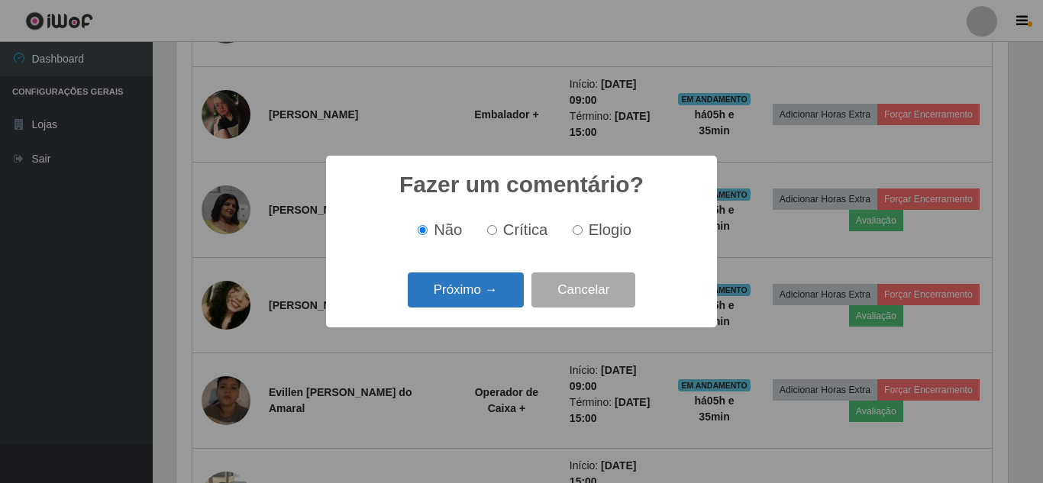
click at [483, 301] on button "Próximo →" at bounding box center [466, 291] width 116 height 36
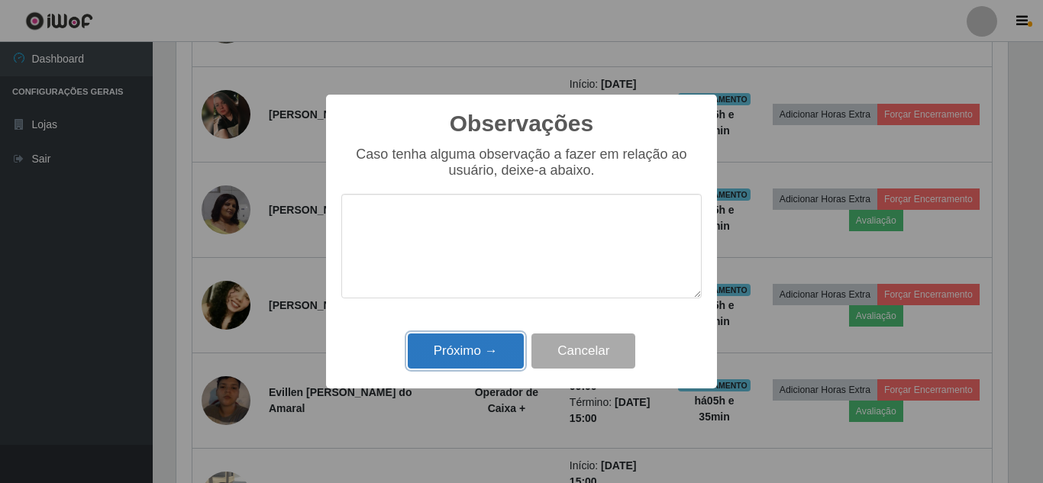
click at [487, 357] on button "Próximo →" at bounding box center [466, 352] width 116 height 36
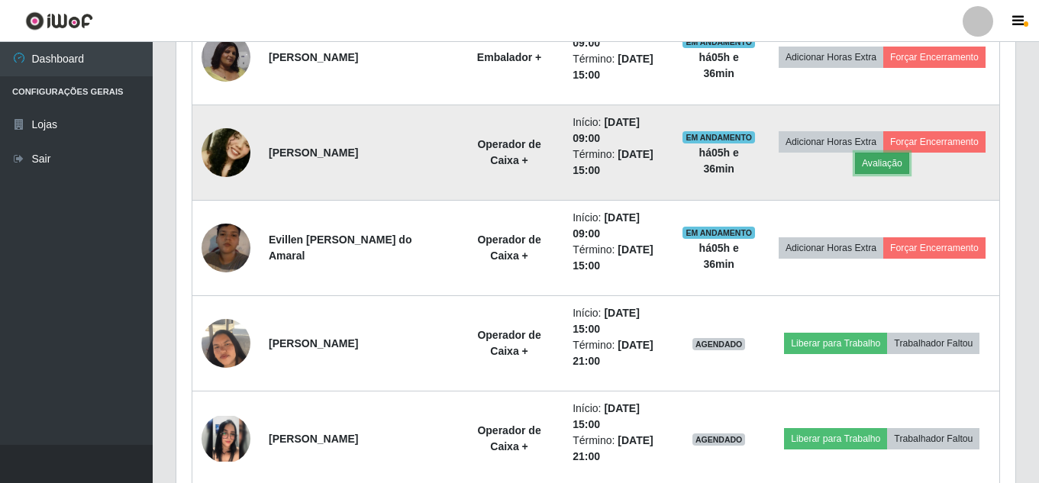
click at [910, 166] on button "Avaliação" at bounding box center [882, 163] width 54 height 21
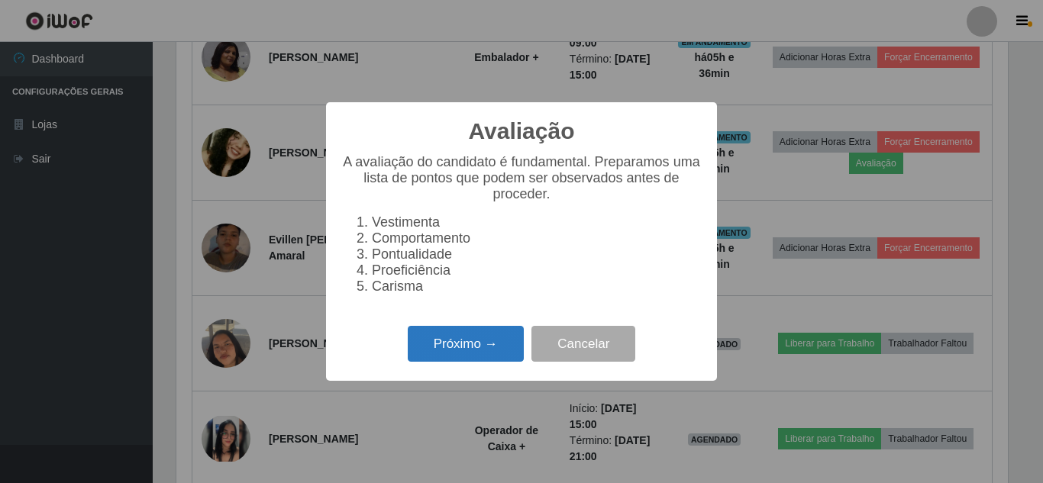
click at [470, 357] on button "Próximo →" at bounding box center [466, 344] width 116 height 36
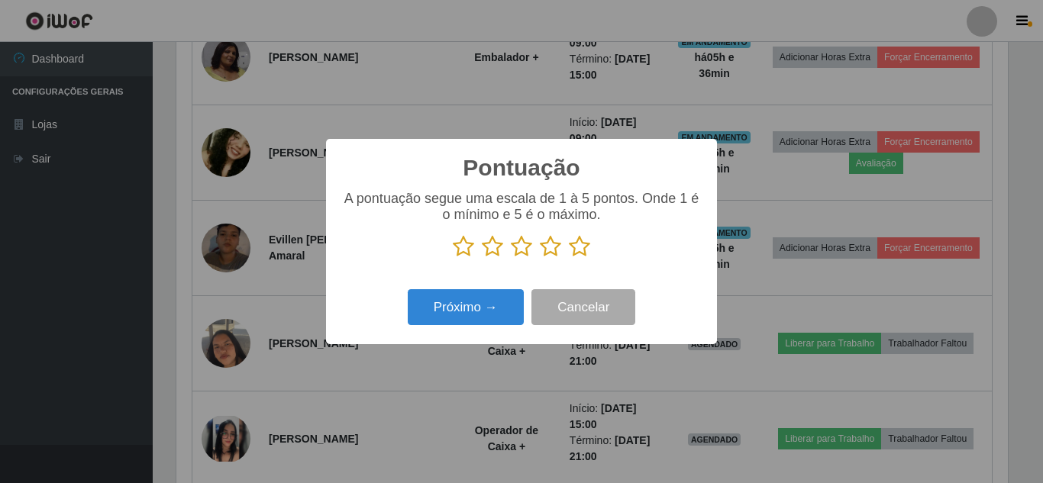
drag, startPoint x: 579, startPoint y: 253, endPoint x: 554, endPoint y: 259, distance: 25.2
click at [571, 254] on icon at bounding box center [579, 246] width 21 height 23
click at [569, 258] on input "radio" at bounding box center [569, 258] width 0 height 0
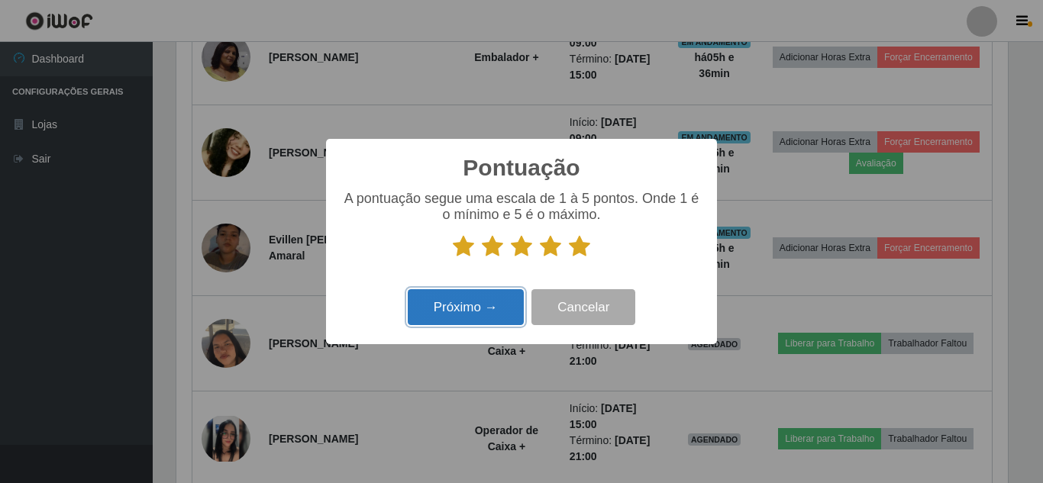
click at [458, 310] on button "Próximo →" at bounding box center [466, 307] width 116 height 36
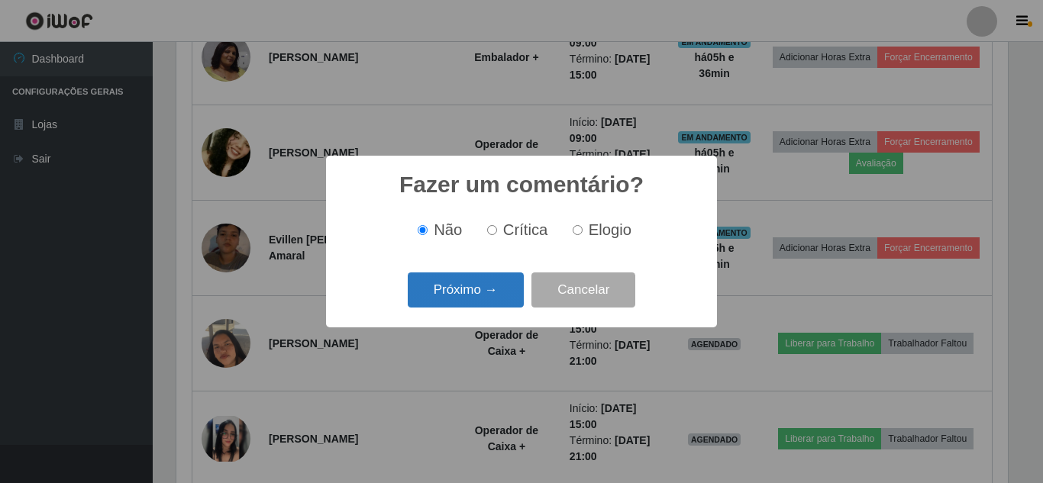
click at [477, 297] on button "Próximo →" at bounding box center [466, 291] width 116 height 36
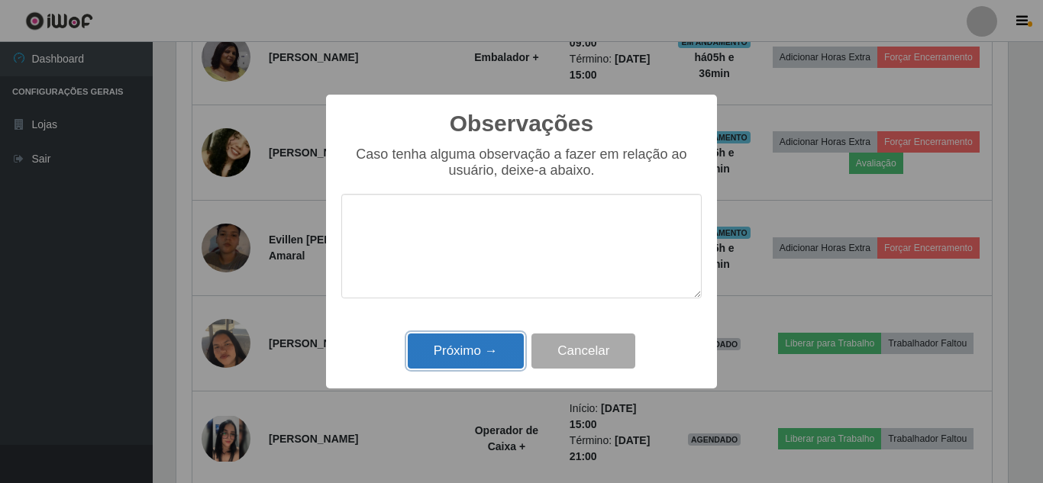
click at [458, 351] on button "Próximo →" at bounding box center [466, 352] width 116 height 36
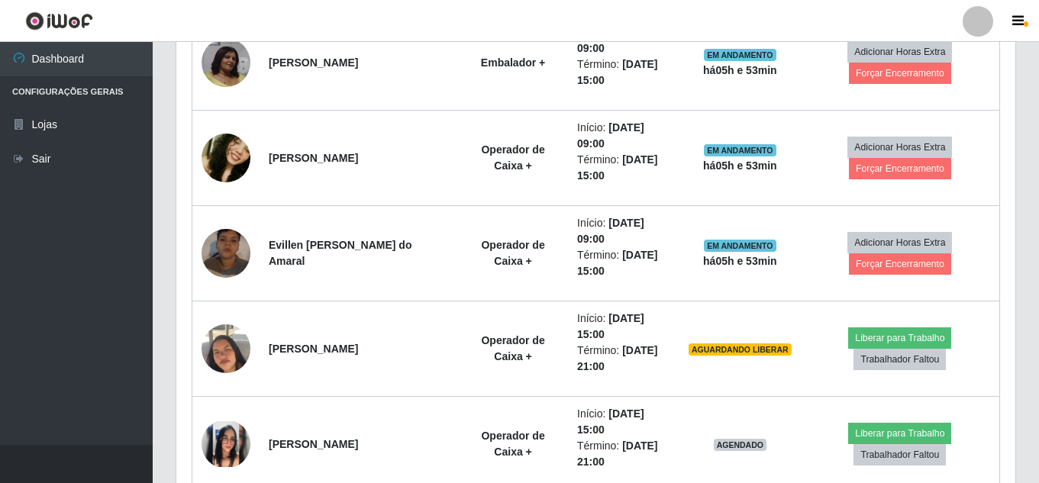
scroll to position [889, 0]
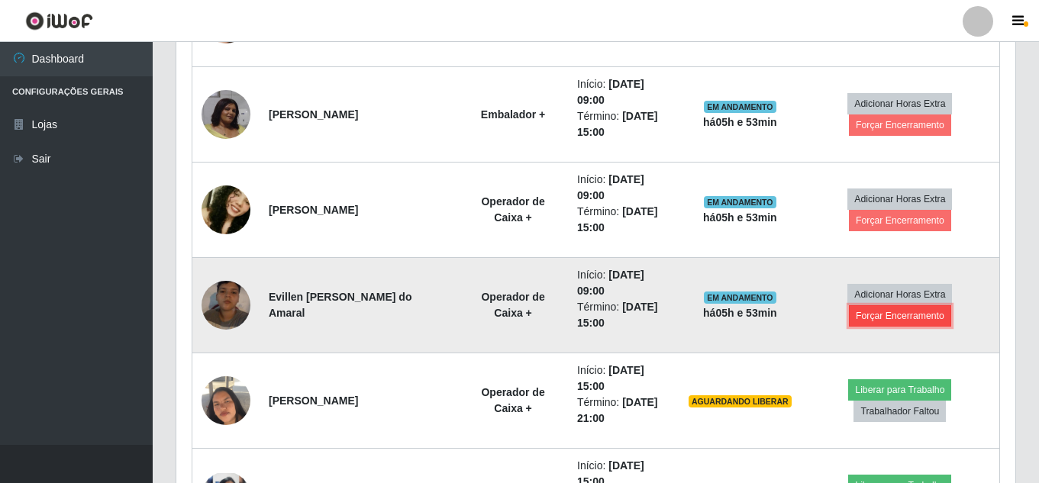
click at [896, 315] on button "Forçar Encerramento" at bounding box center [900, 316] width 102 height 21
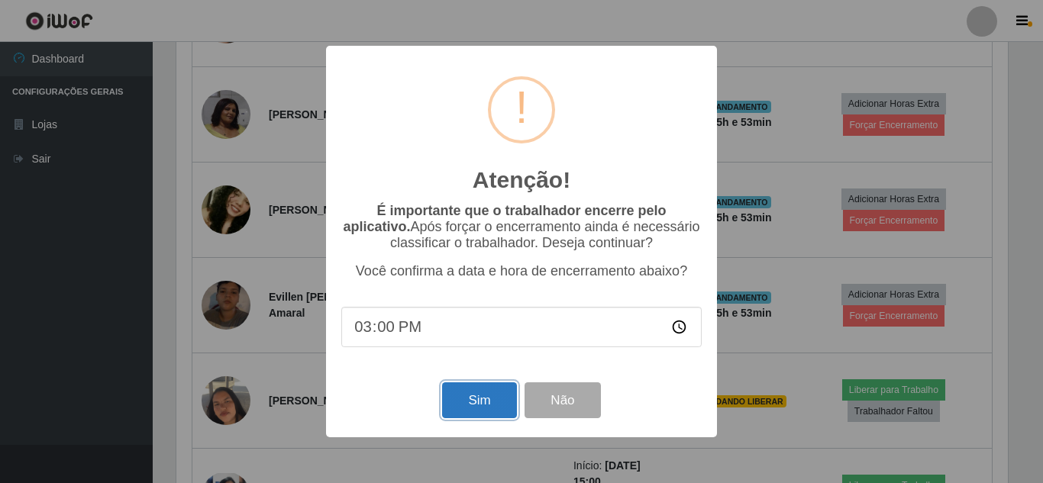
click at [462, 407] on button "Sim" at bounding box center [479, 401] width 74 height 36
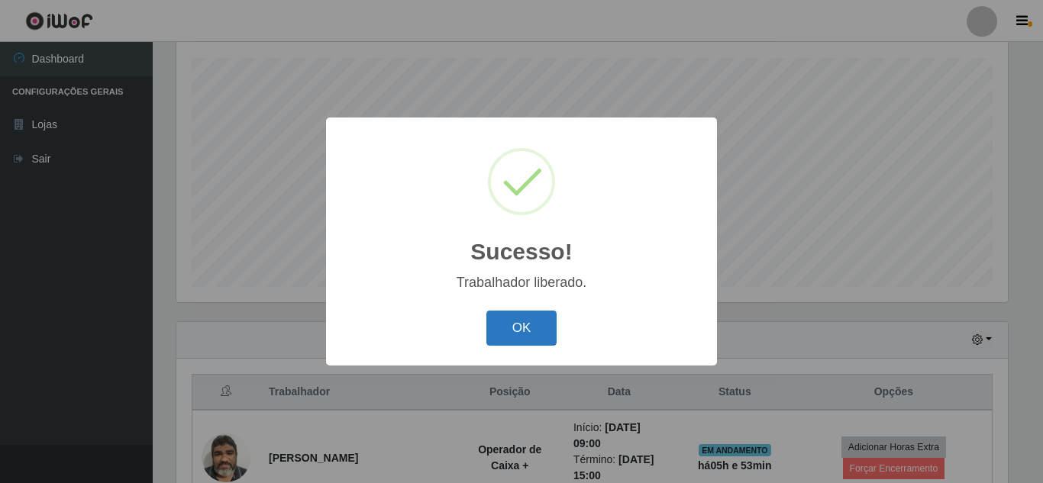
click at [534, 328] on button "OK" at bounding box center [522, 329] width 71 height 36
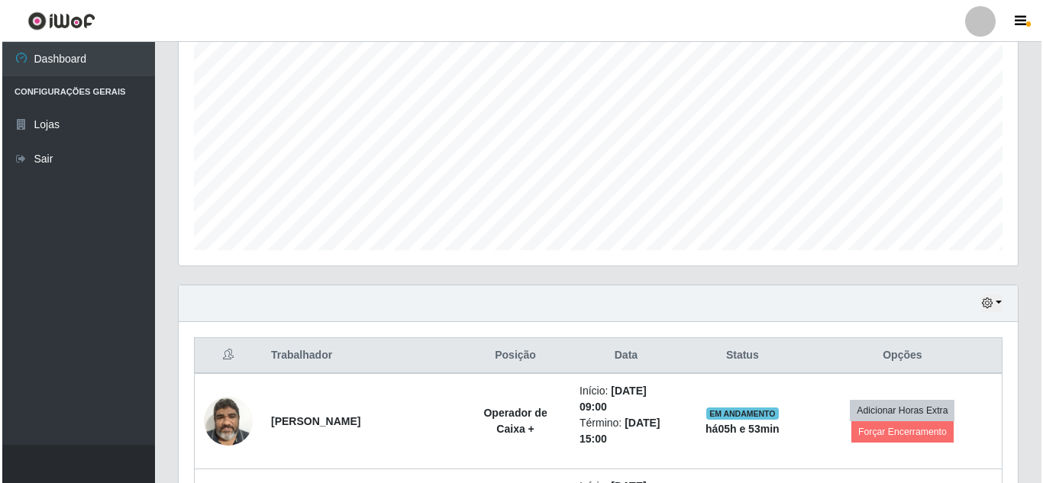
scroll to position [412, 0]
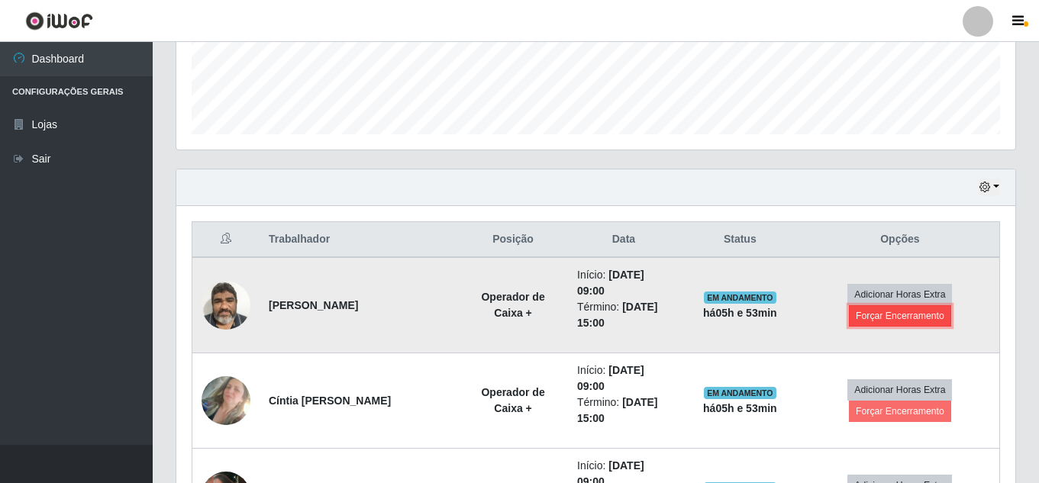
click at [892, 316] on button "Forçar Encerramento" at bounding box center [900, 316] width 102 height 21
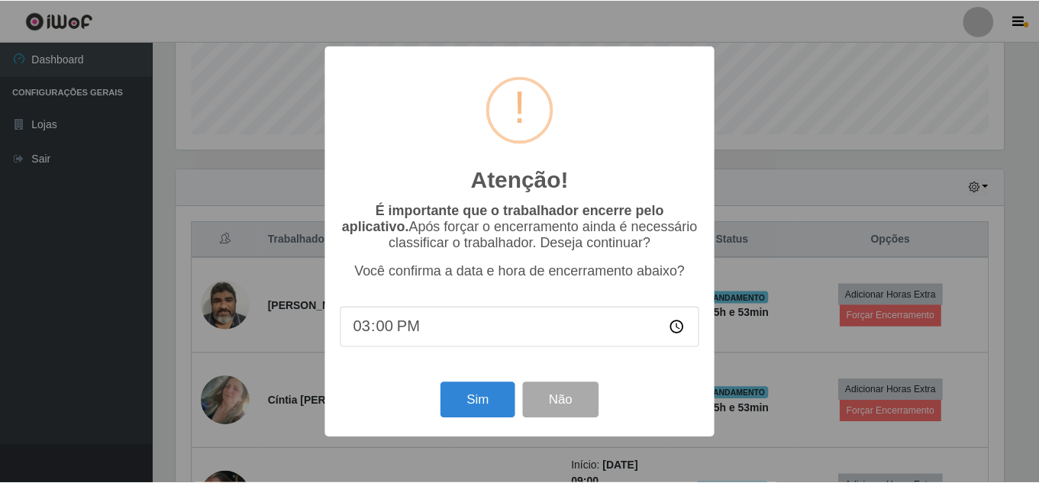
scroll to position [317, 832]
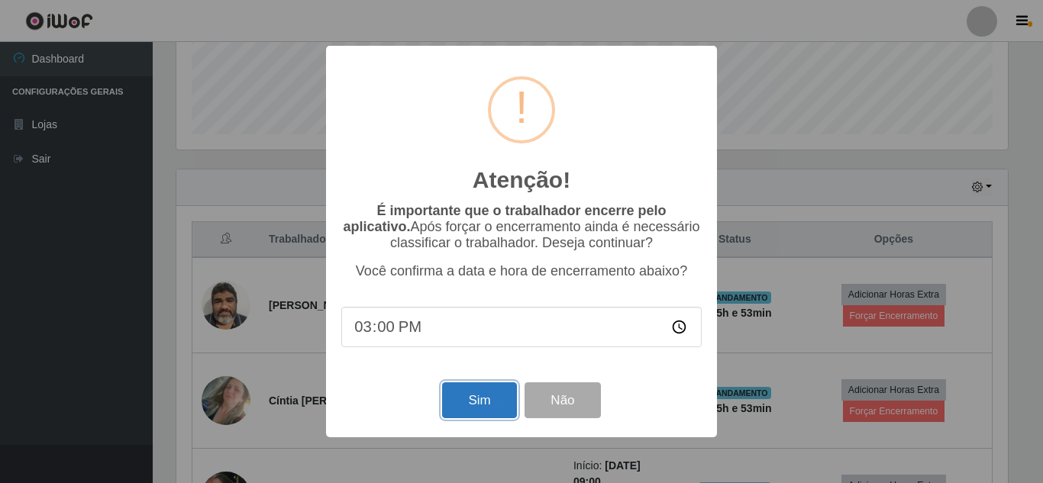
click at [475, 413] on button "Sim" at bounding box center [479, 401] width 74 height 36
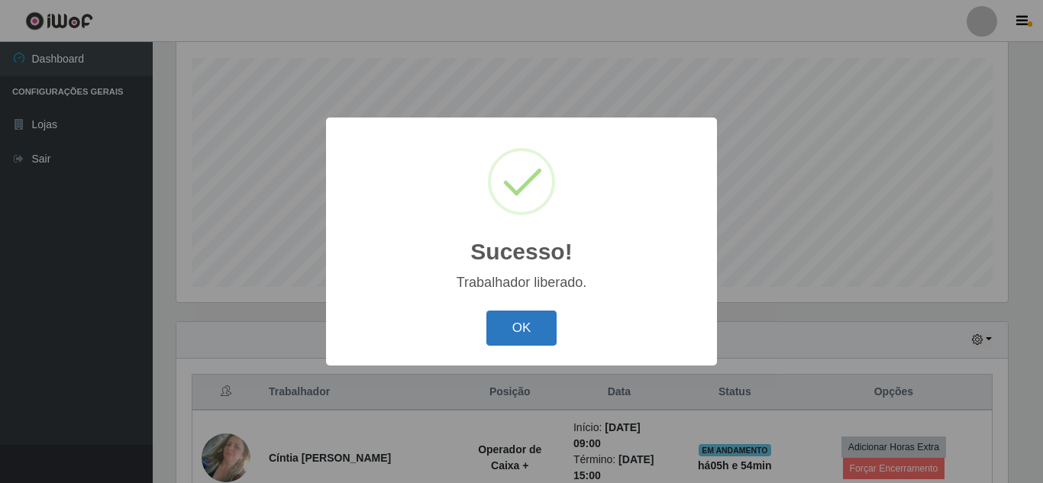
click at [526, 333] on button "OK" at bounding box center [522, 329] width 71 height 36
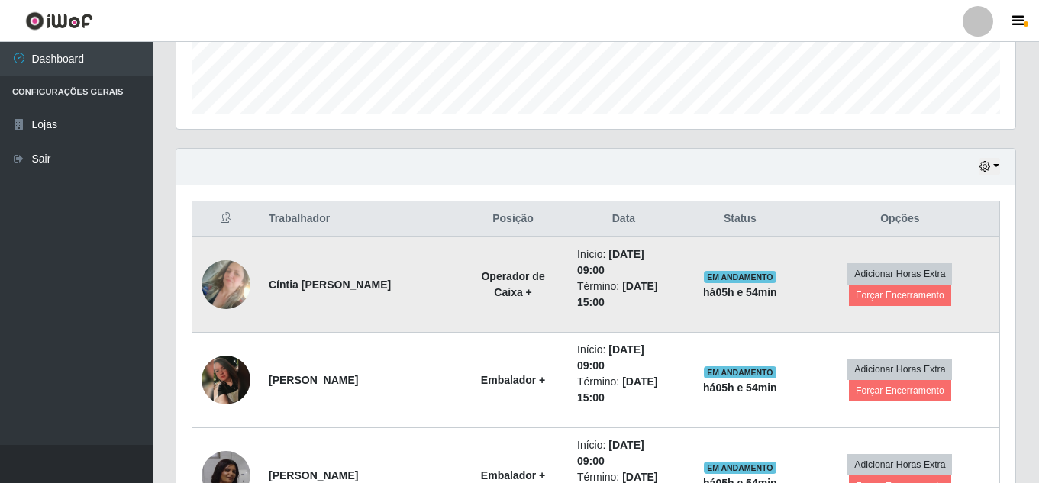
scroll to position [488, 0]
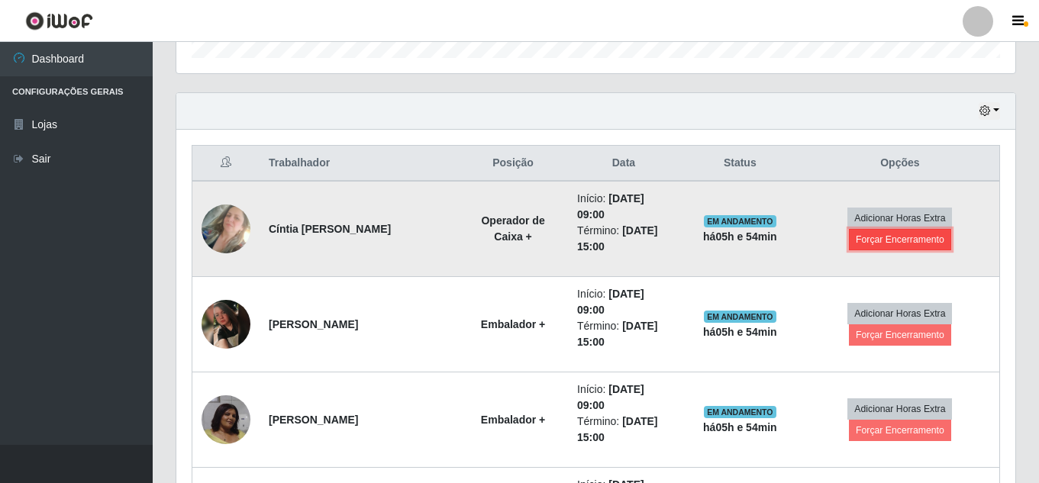
click at [895, 245] on button "Forçar Encerramento" at bounding box center [900, 239] width 102 height 21
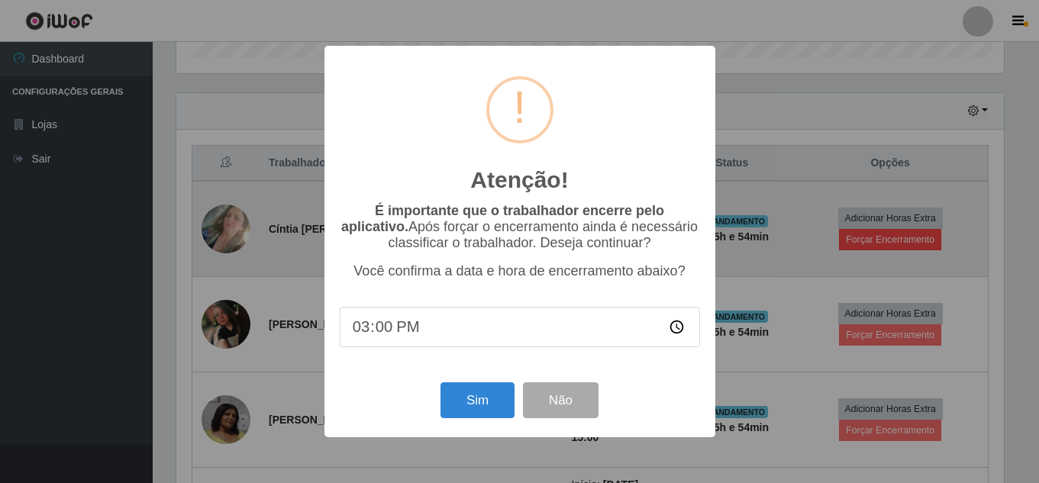
scroll to position [317, 832]
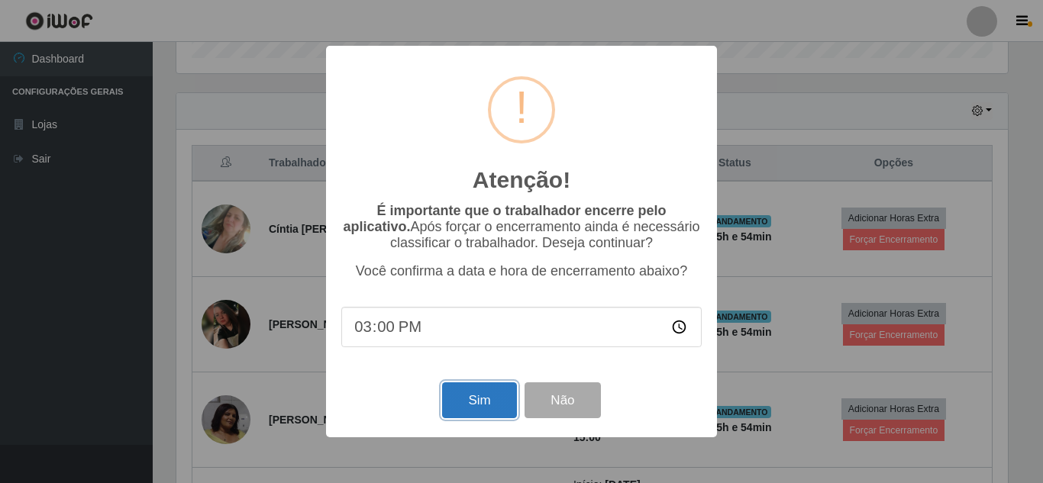
click at [473, 418] on button "Sim" at bounding box center [479, 401] width 74 height 36
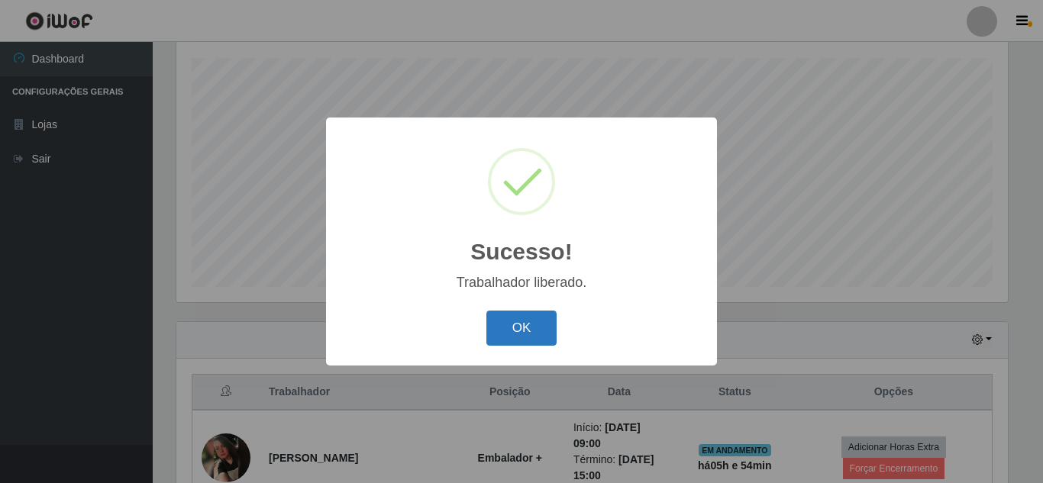
click at [530, 326] on button "OK" at bounding box center [522, 329] width 71 height 36
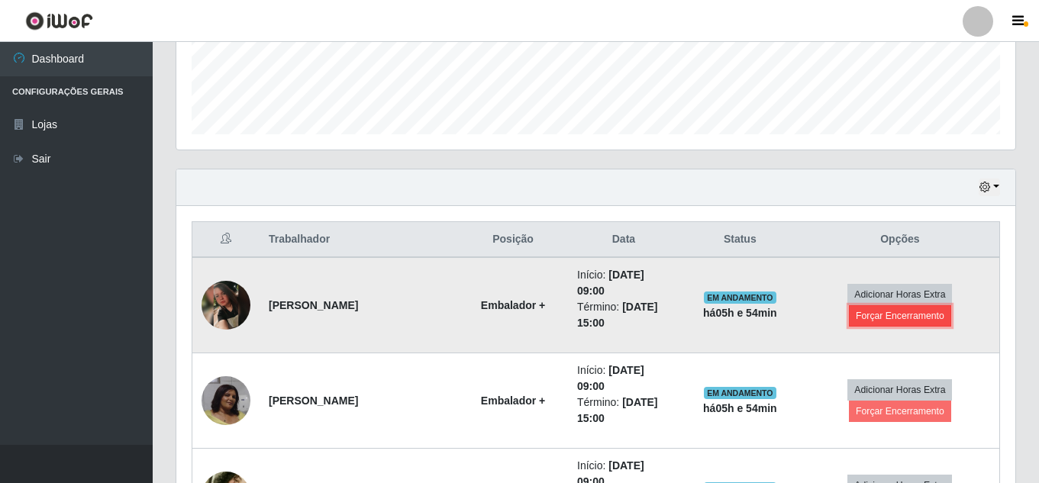
click at [909, 315] on button "Forçar Encerramento" at bounding box center [900, 316] width 102 height 21
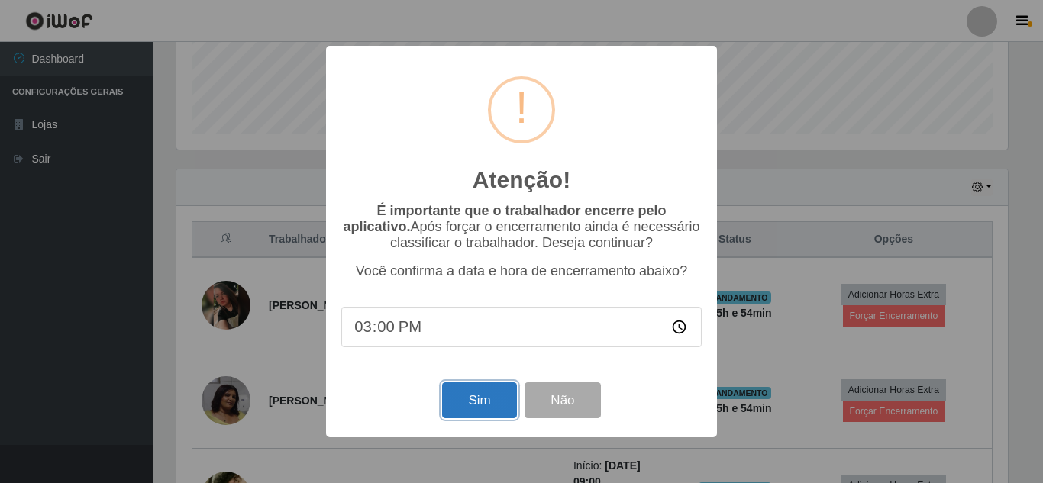
click at [462, 409] on button "Sim" at bounding box center [479, 401] width 74 height 36
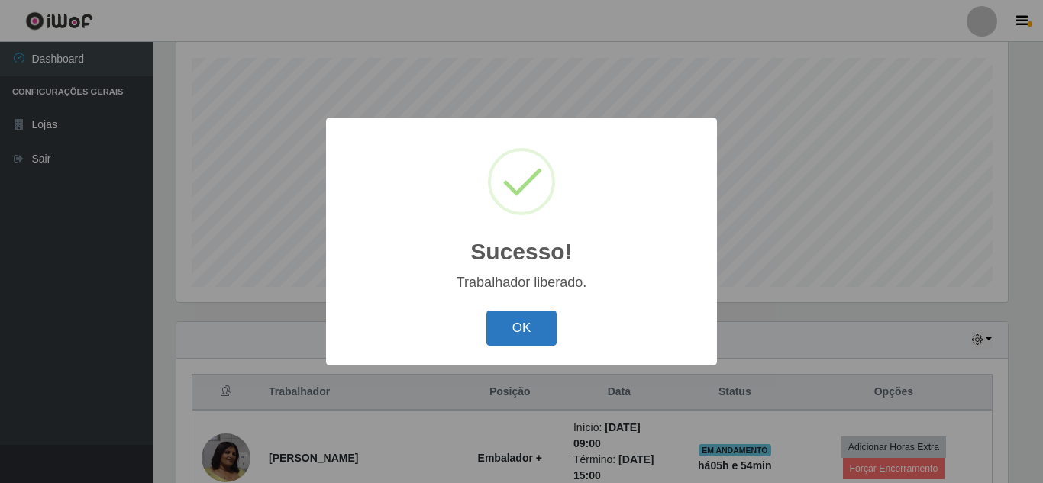
click at [529, 332] on button "OK" at bounding box center [522, 329] width 71 height 36
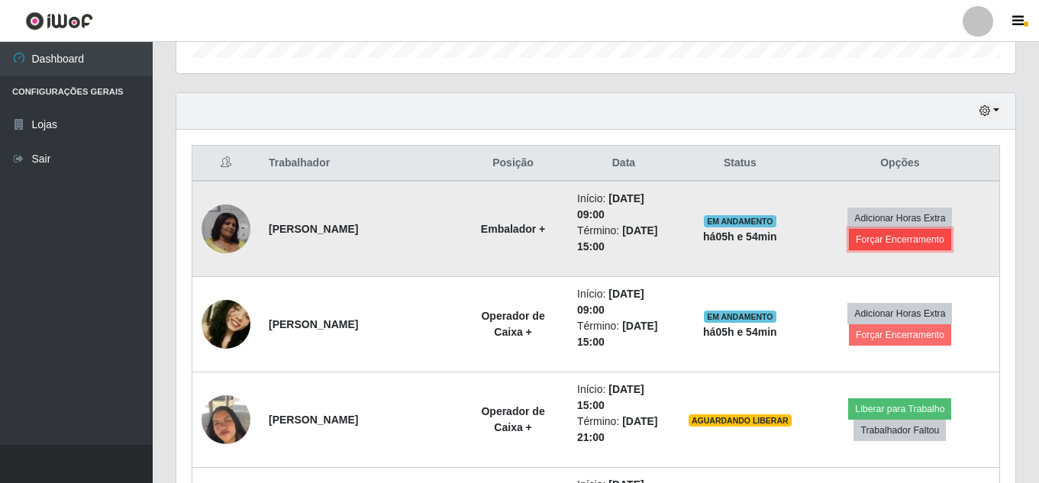
click at [921, 238] on button "Forçar Encerramento" at bounding box center [900, 239] width 102 height 21
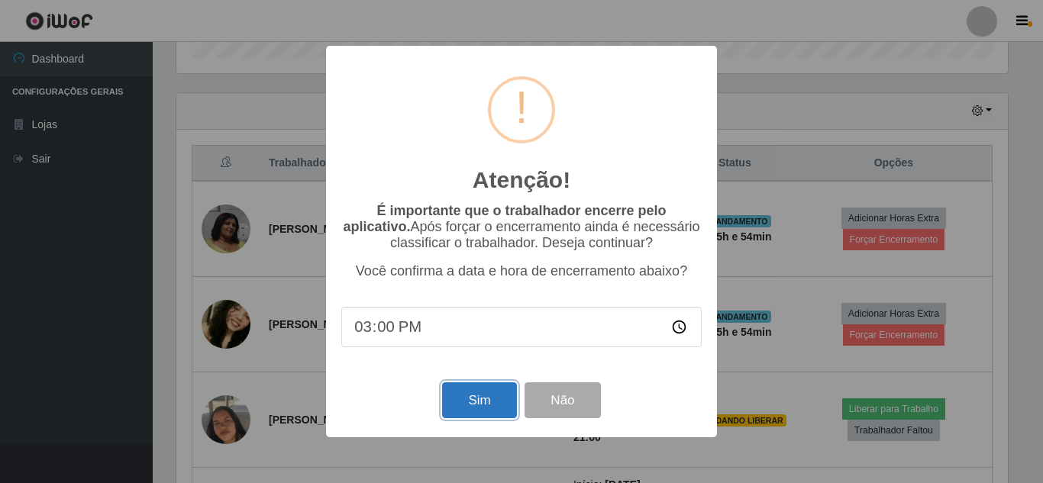
click at [474, 412] on button "Sim" at bounding box center [479, 401] width 74 height 36
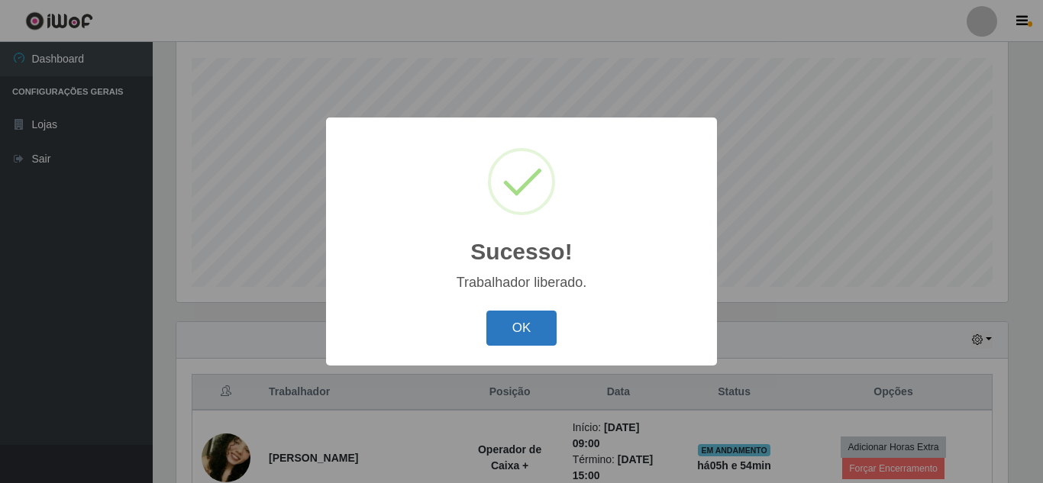
click at [542, 327] on button "OK" at bounding box center [522, 329] width 71 height 36
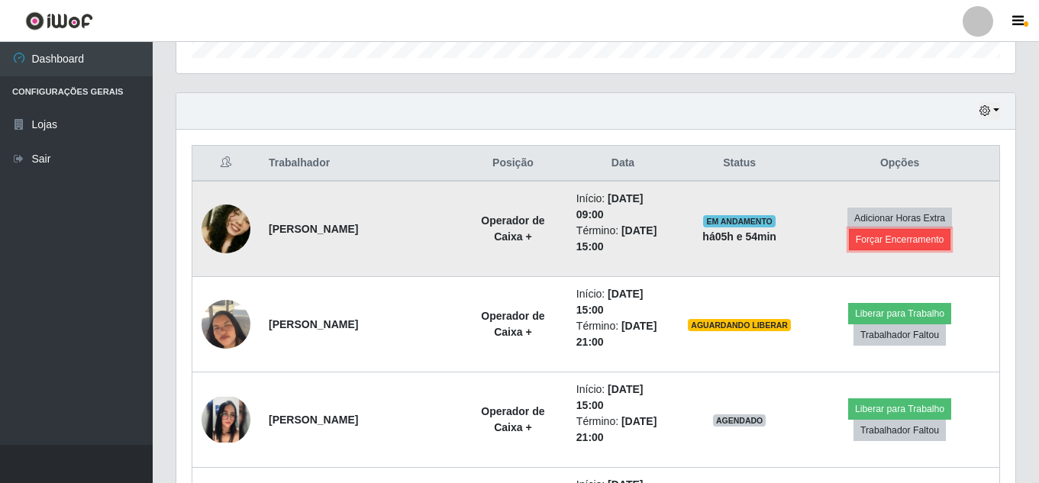
click at [917, 238] on button "Forçar Encerramento" at bounding box center [900, 239] width 102 height 21
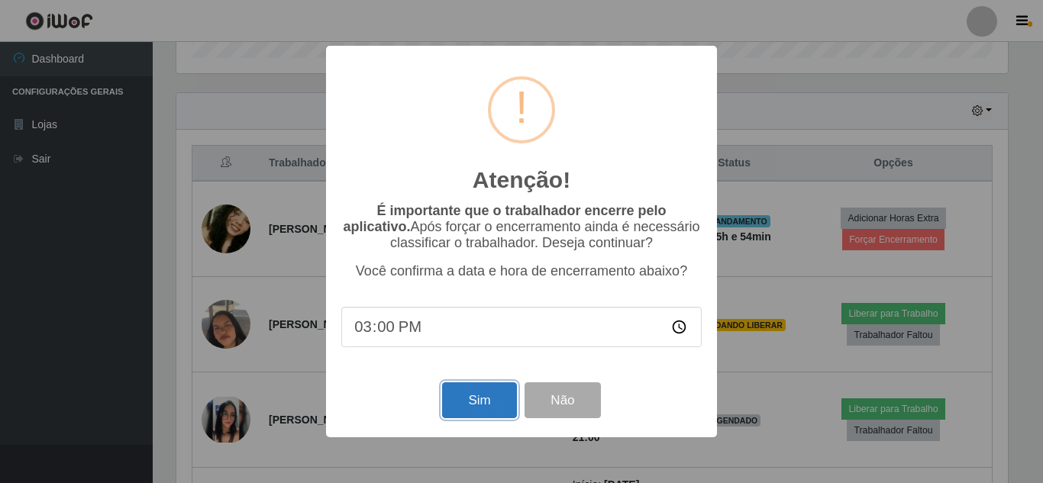
click at [477, 412] on button "Sim" at bounding box center [479, 401] width 74 height 36
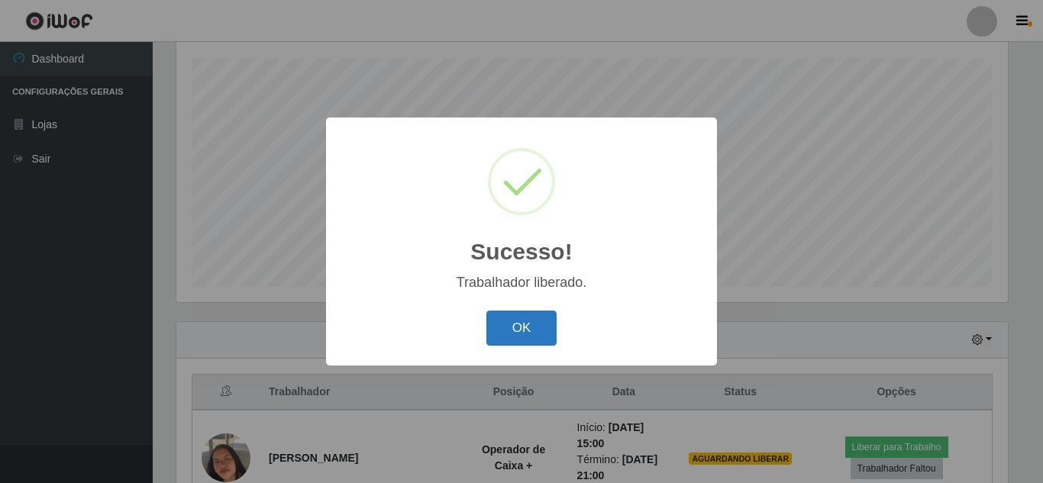
click at [514, 331] on button "OK" at bounding box center [522, 329] width 71 height 36
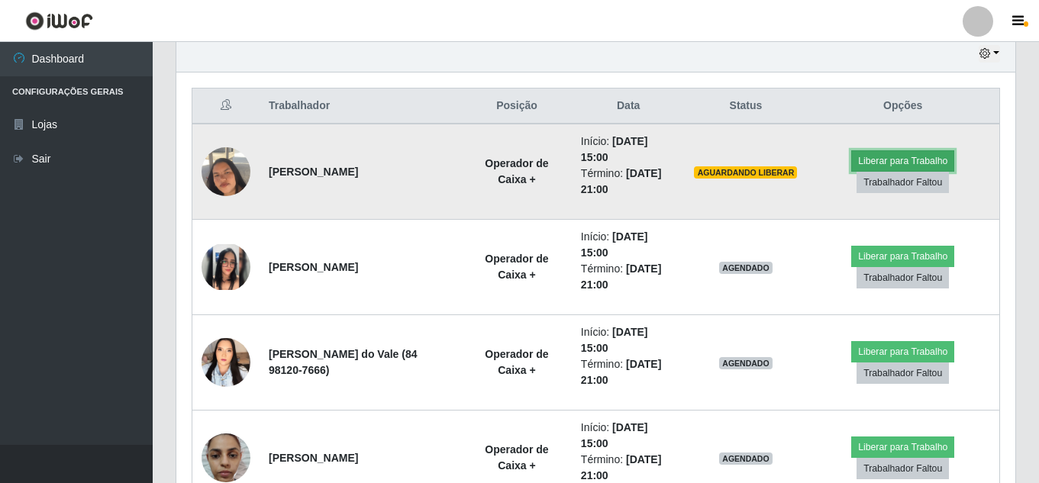
click at [910, 165] on button "Liberar para Trabalho" at bounding box center [903, 160] width 103 height 21
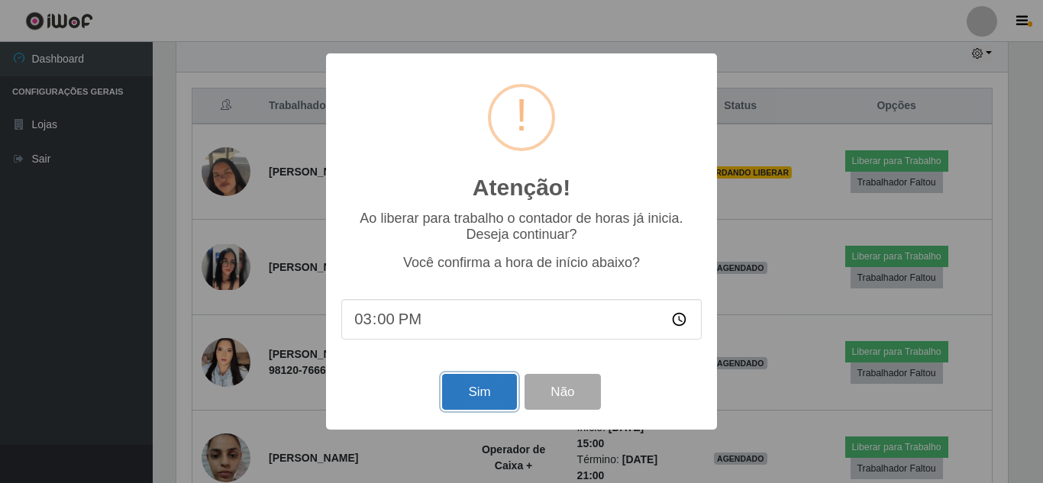
click at [467, 391] on button "Sim" at bounding box center [479, 392] width 74 height 36
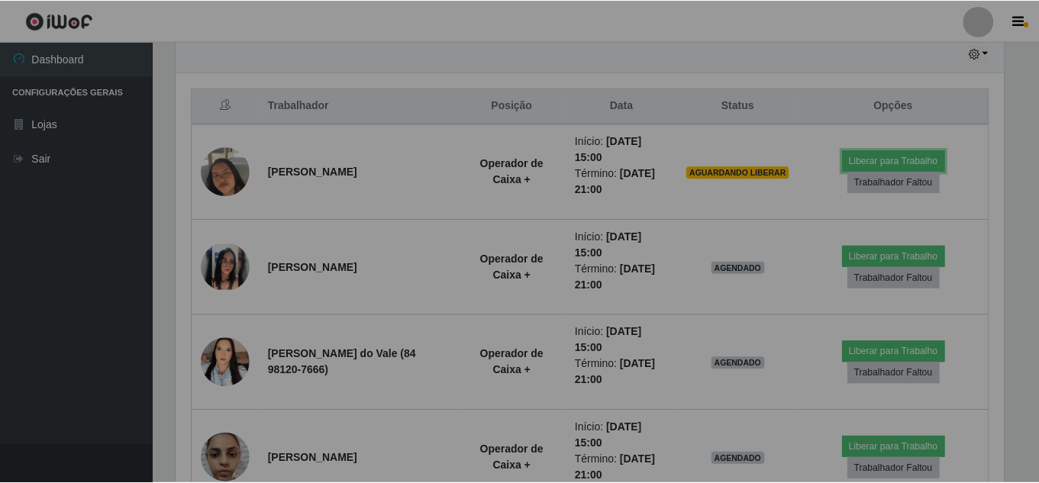
scroll to position [317, 839]
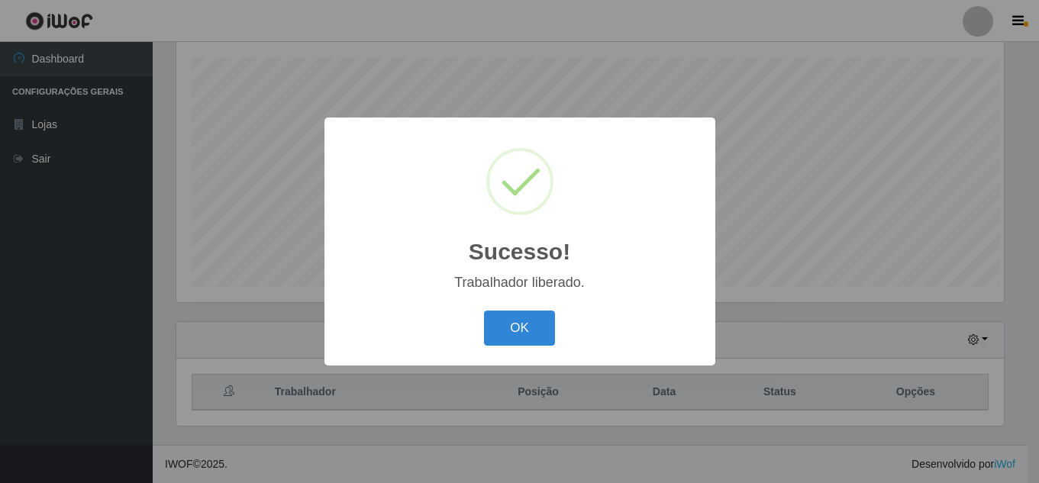
click at [484, 311] on button "OK" at bounding box center [519, 329] width 71 height 36
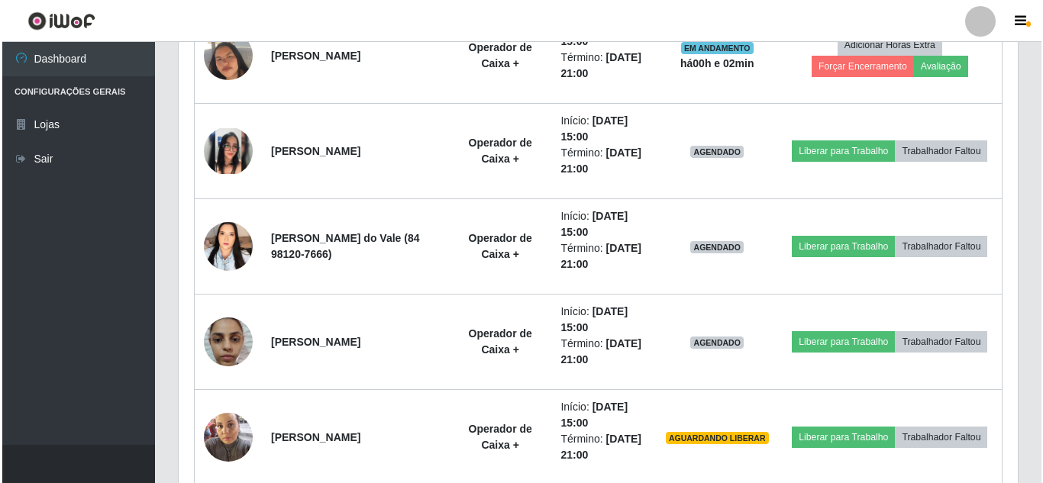
scroll to position [675, 0]
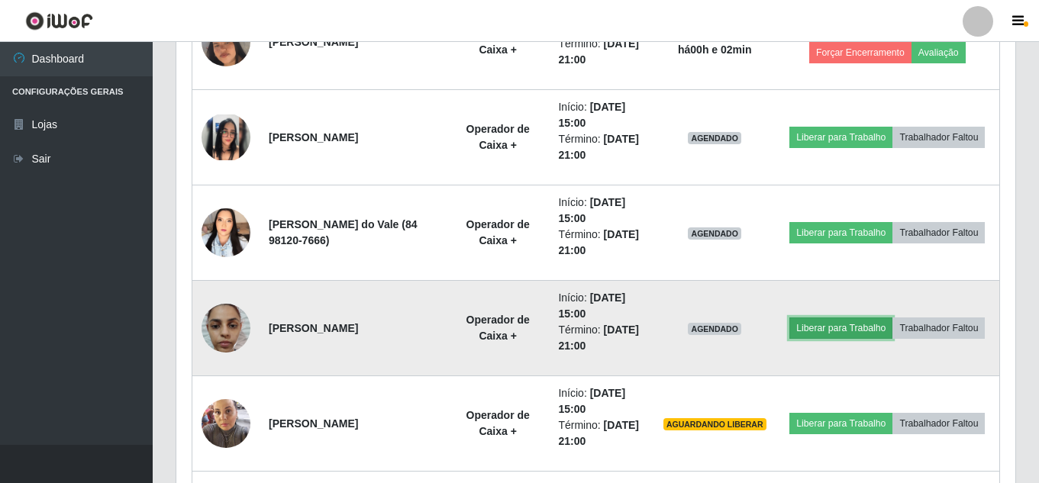
click at [893, 318] on button "Liberar para Trabalho" at bounding box center [841, 328] width 103 height 21
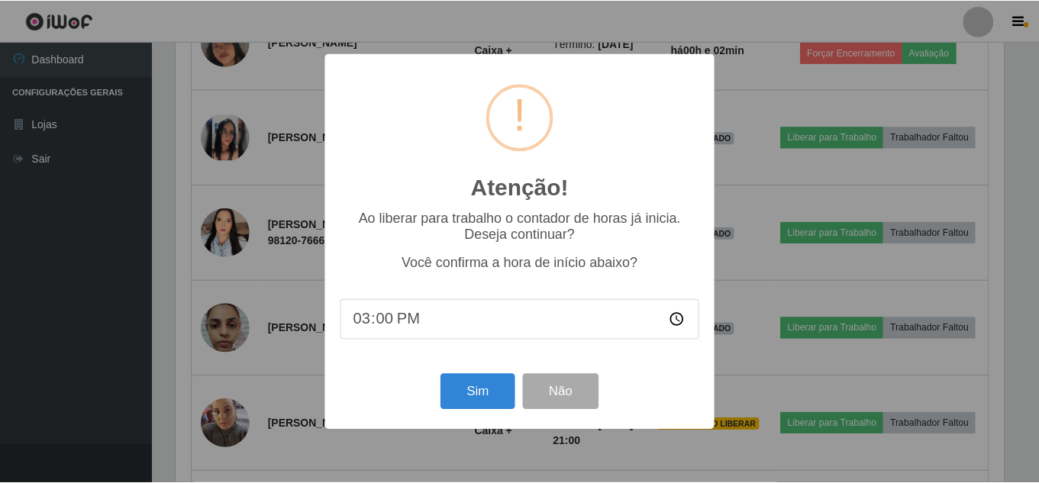
scroll to position [317, 832]
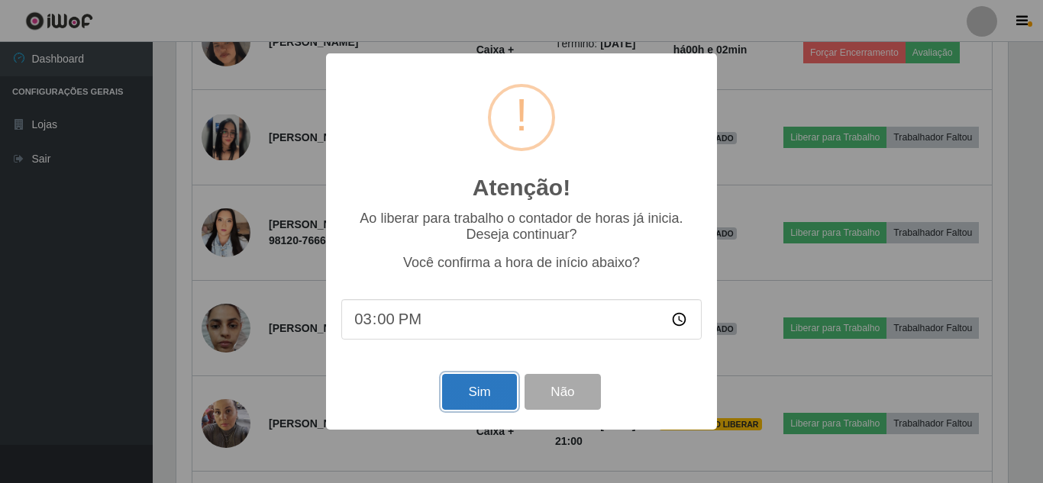
click at [466, 390] on button "Sim" at bounding box center [479, 392] width 74 height 36
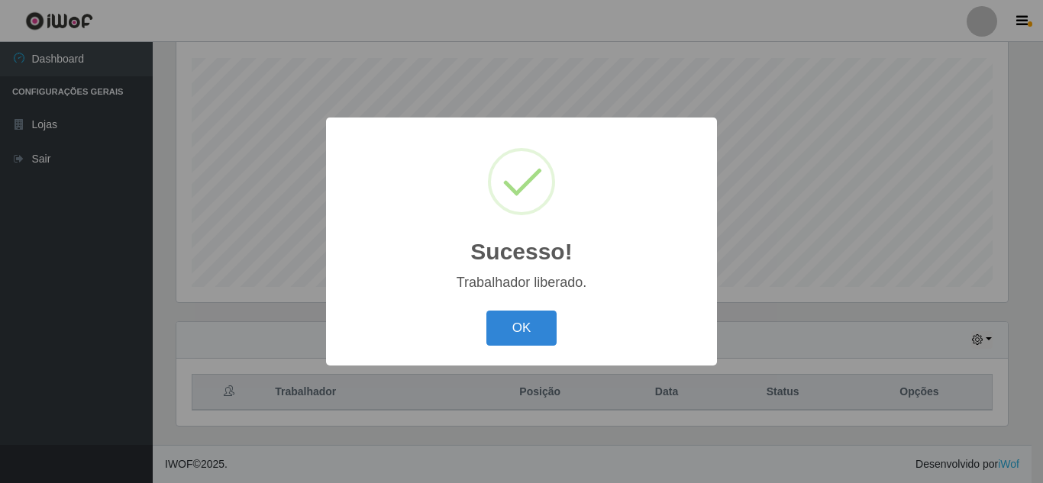
click at [487, 311] on button "OK" at bounding box center [522, 329] width 71 height 36
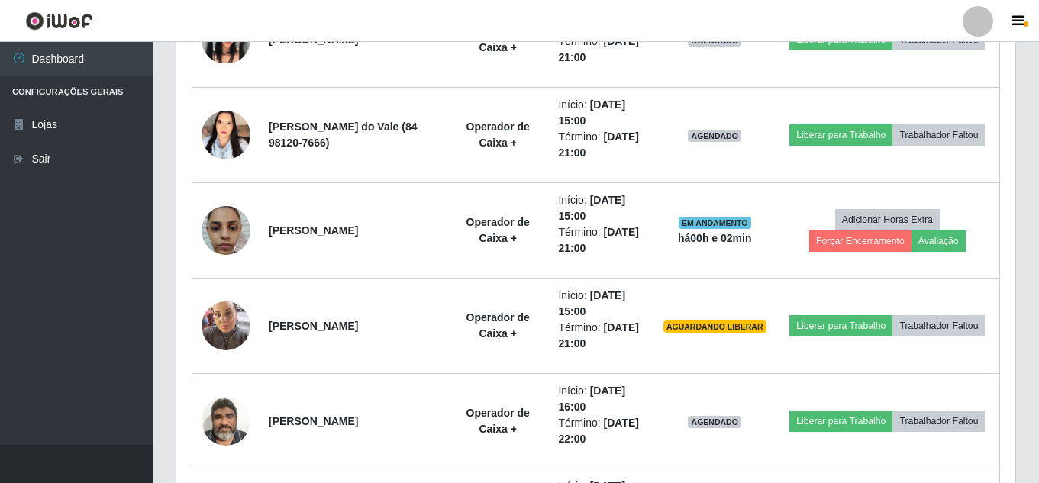
scroll to position [774, 0]
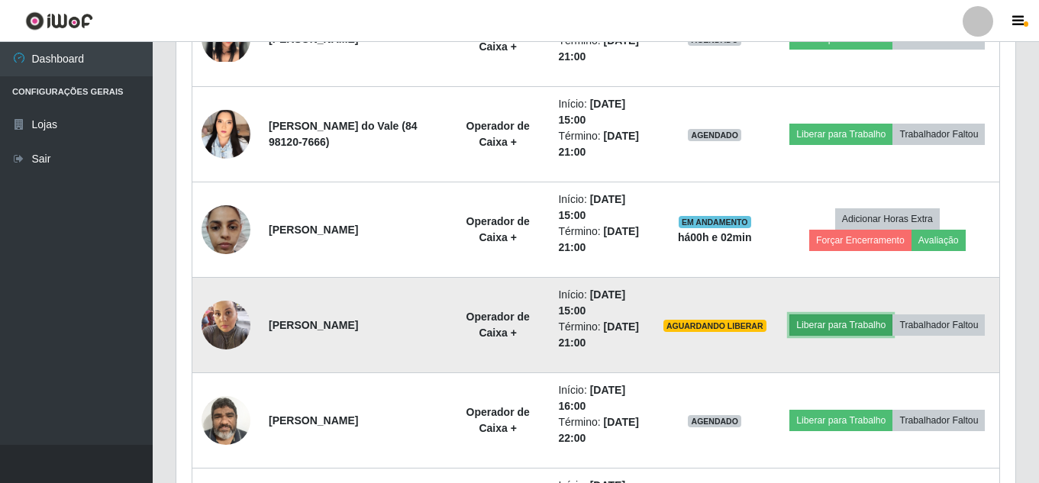
click at [887, 315] on button "Liberar para Trabalho" at bounding box center [841, 325] width 103 height 21
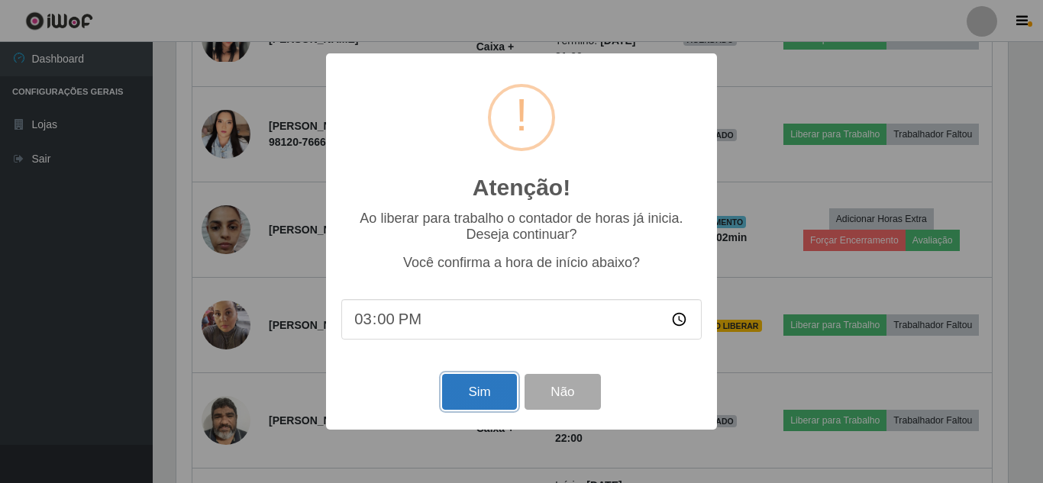
click at [499, 386] on button "Sim" at bounding box center [479, 392] width 74 height 36
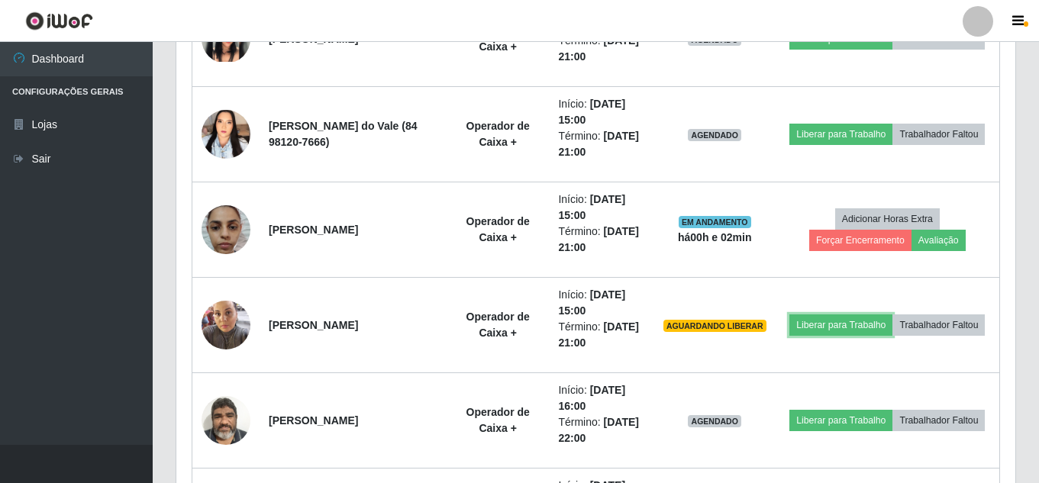
scroll to position [317, 839]
click at [790, 315] on button "Liberar para Trabalho" at bounding box center [841, 325] width 103 height 21
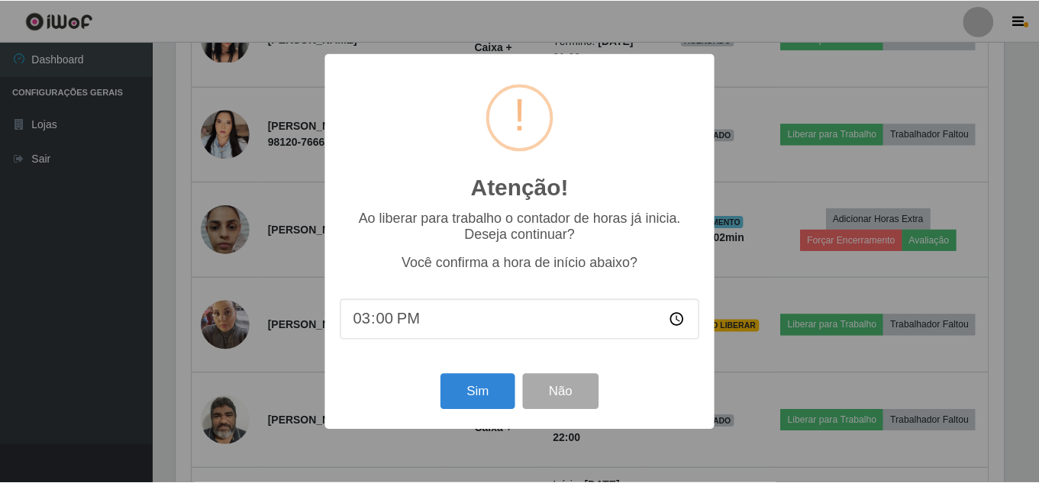
scroll to position [259, 0]
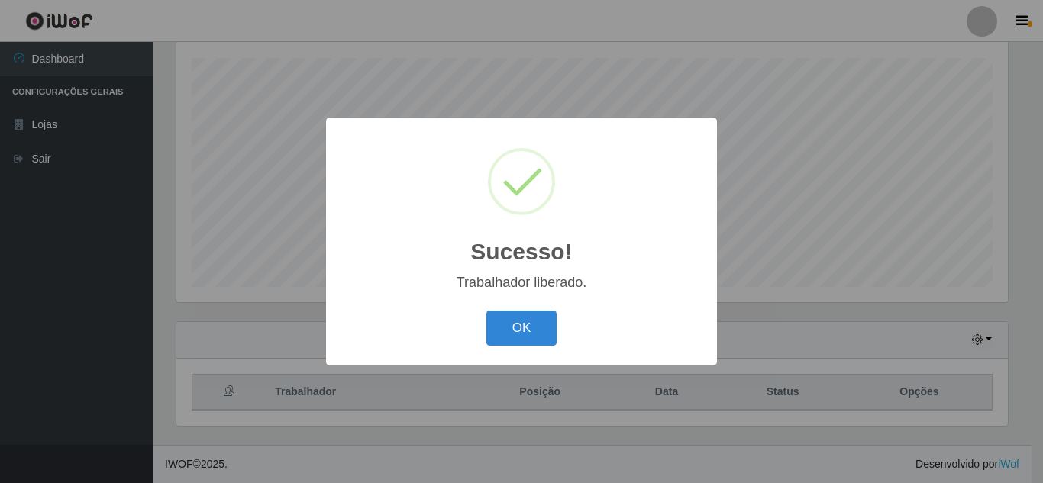
click at [487, 311] on button "OK" at bounding box center [522, 329] width 71 height 36
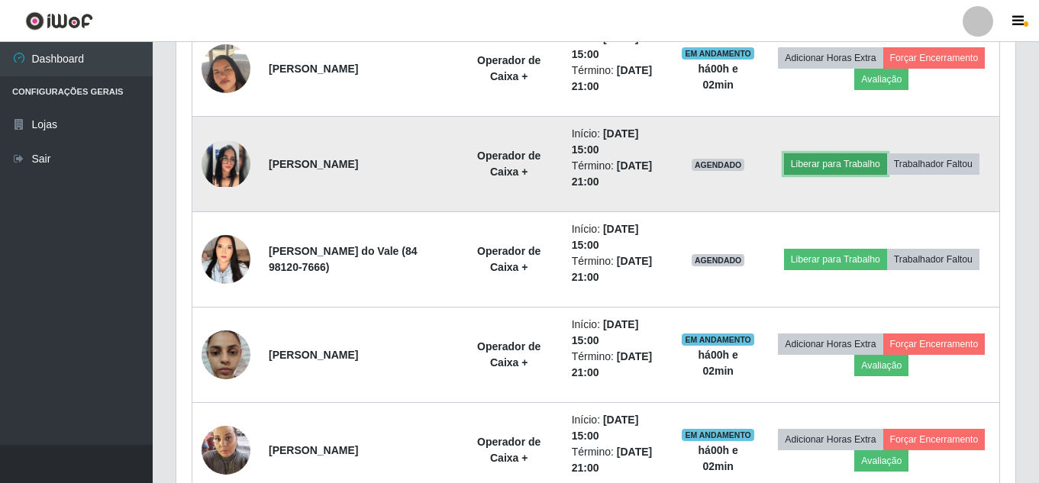
click at [887, 159] on button "Liberar para Trabalho" at bounding box center [835, 164] width 103 height 21
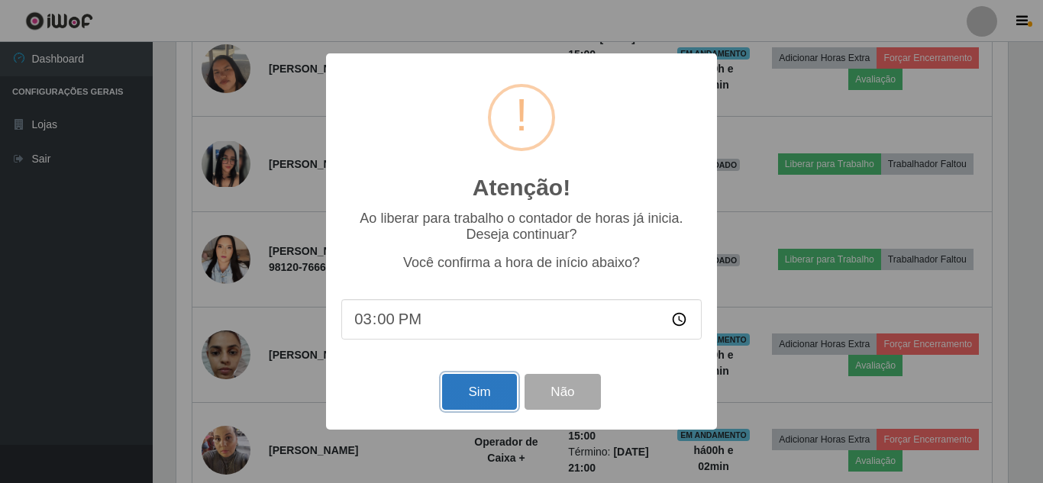
click at [467, 393] on button "Sim" at bounding box center [479, 392] width 74 height 36
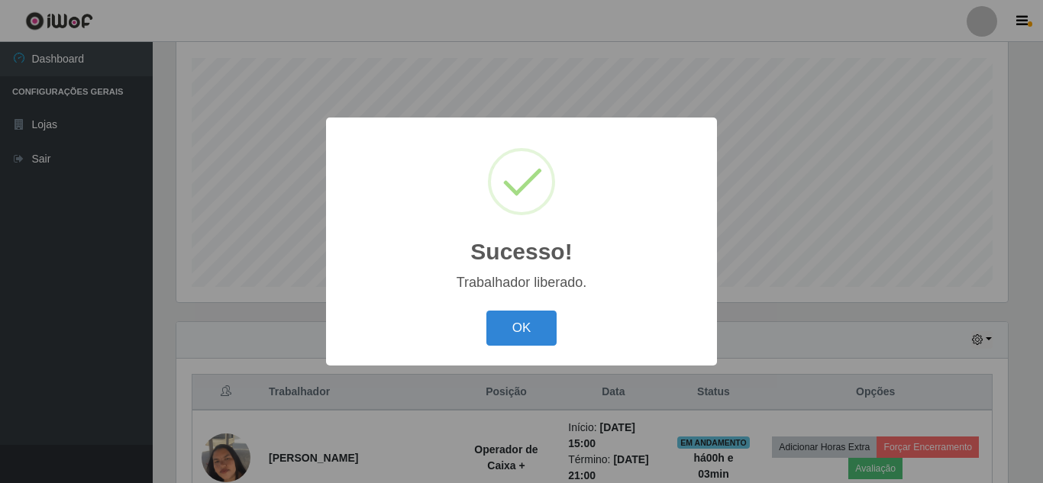
click at [487, 311] on button "OK" at bounding box center [522, 329] width 71 height 36
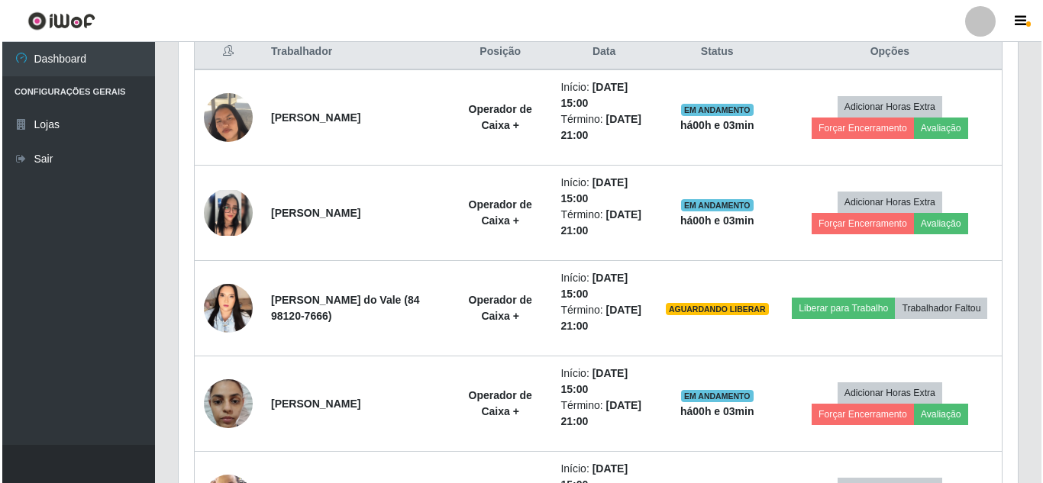
scroll to position [726, 0]
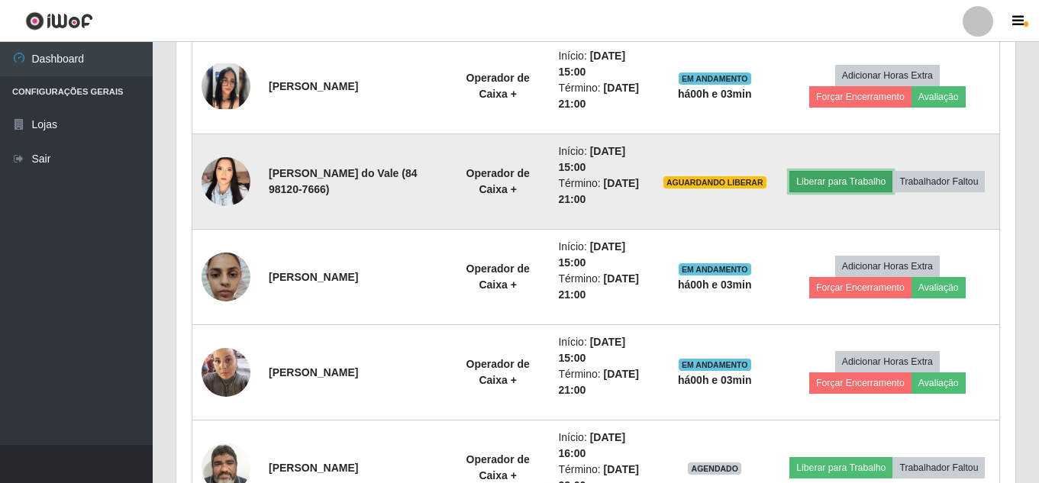
click at [893, 171] on button "Liberar para Trabalho" at bounding box center [841, 181] width 103 height 21
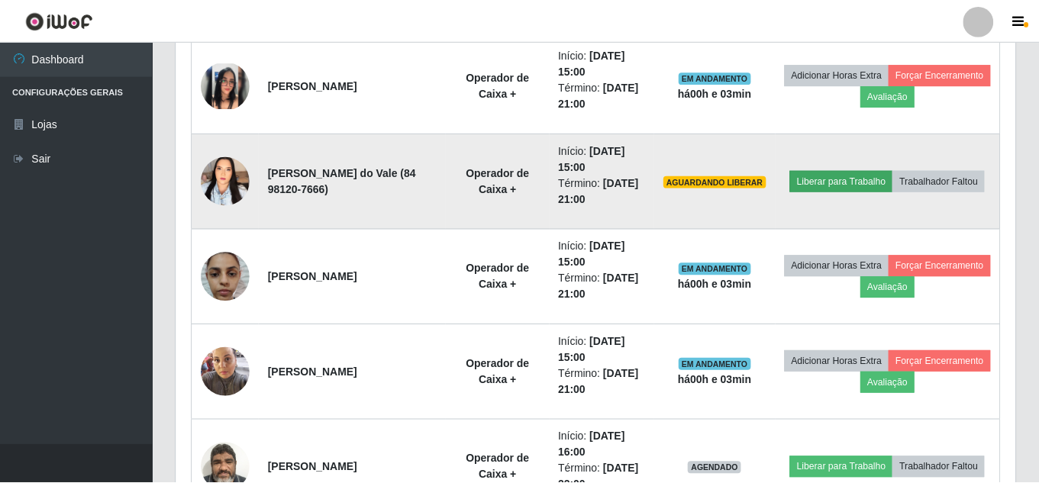
scroll to position [317, 832]
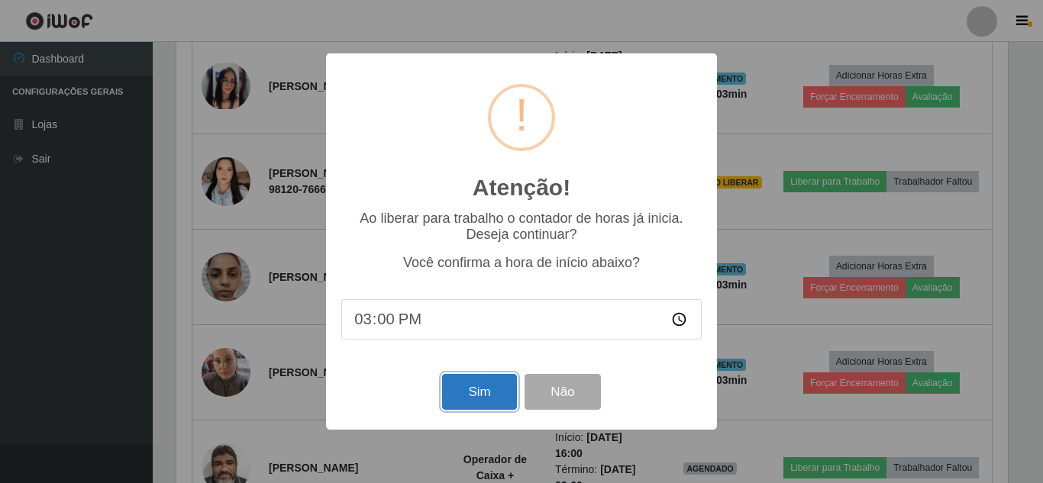
click at [485, 397] on button "Sim" at bounding box center [479, 392] width 74 height 36
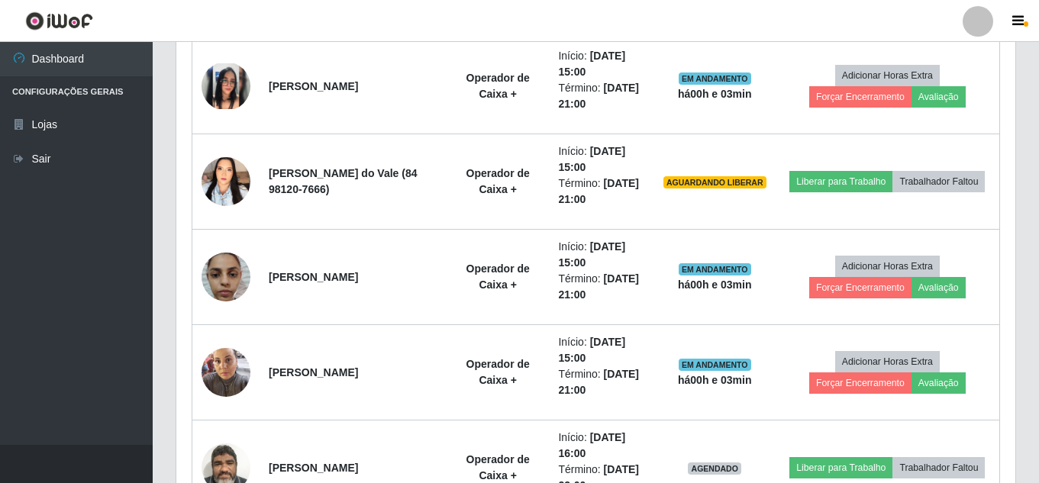
scroll to position [317, 839]
click at [790, 171] on button "Liberar para Trabalho" at bounding box center [841, 181] width 103 height 21
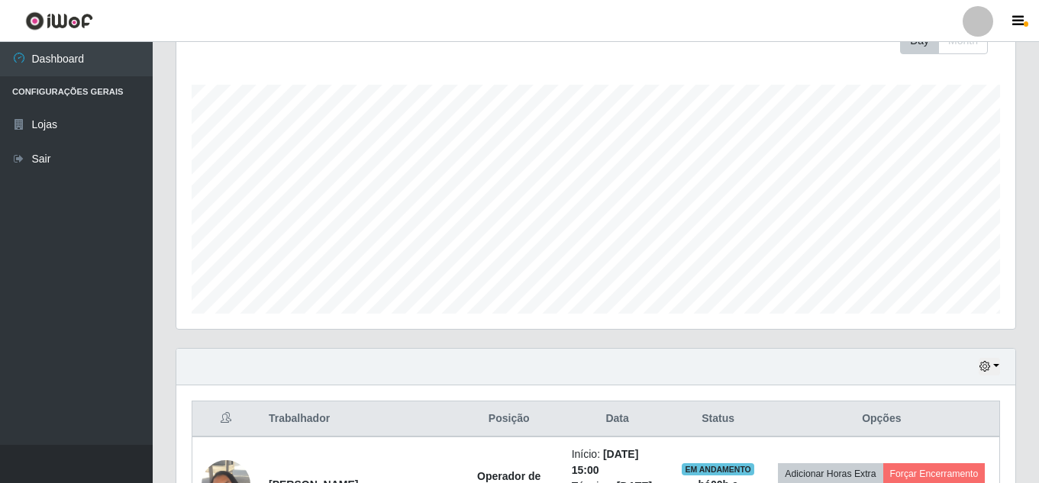
scroll to position [227, 0]
